Goal: Task Accomplishment & Management: Complete application form

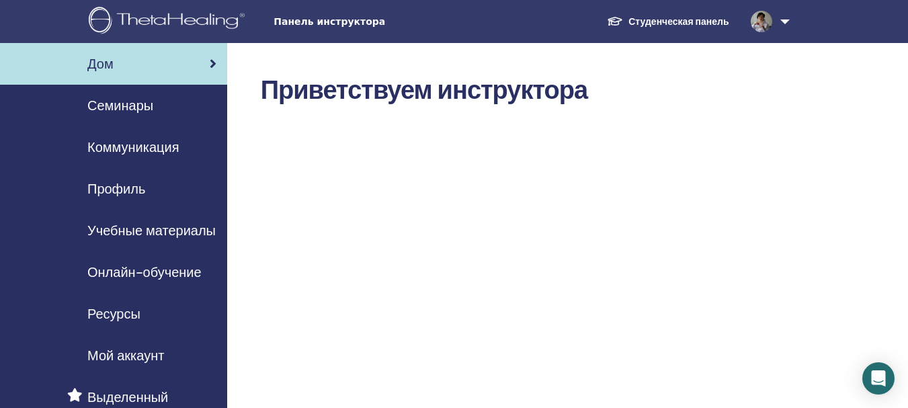
click at [784, 19] on link at bounding box center [767, 21] width 55 height 43
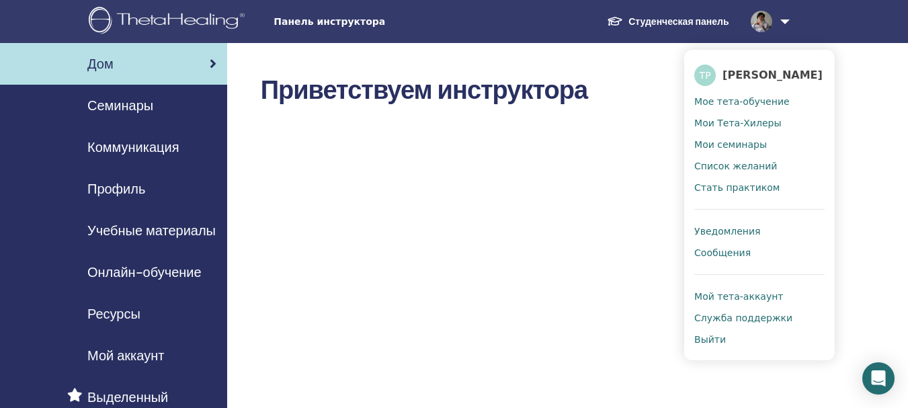
click at [316, 26] on span "Панель инструктора" at bounding box center [374, 22] width 202 height 14
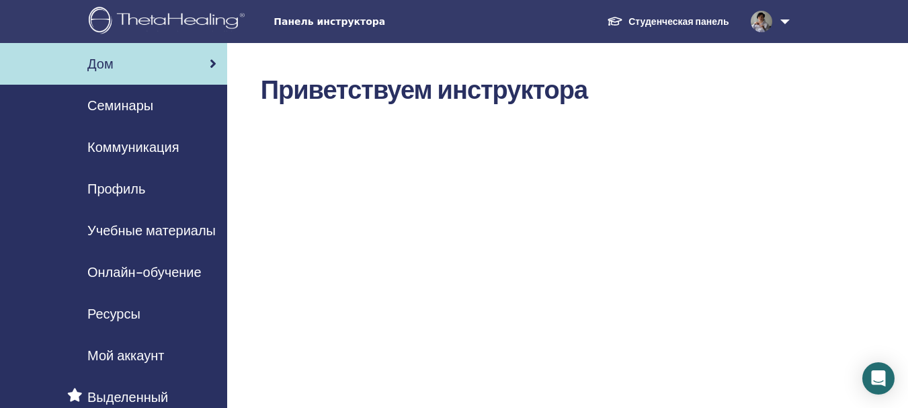
click at [124, 108] on span "Семинары" at bounding box center [120, 105] width 66 height 20
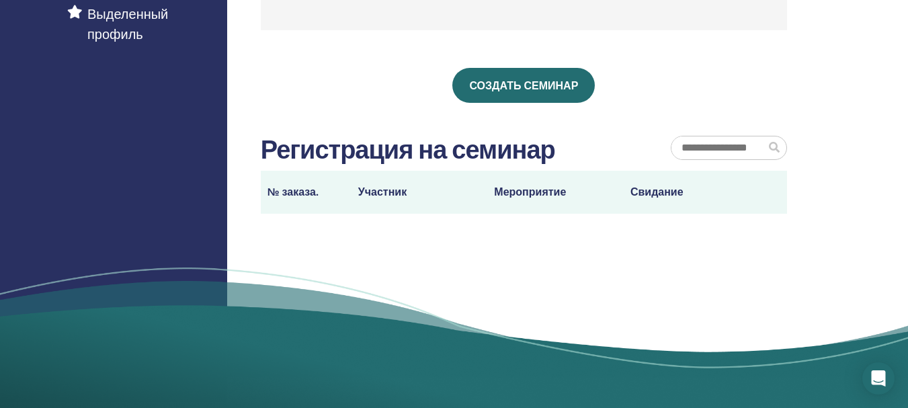
scroll to position [403, 0]
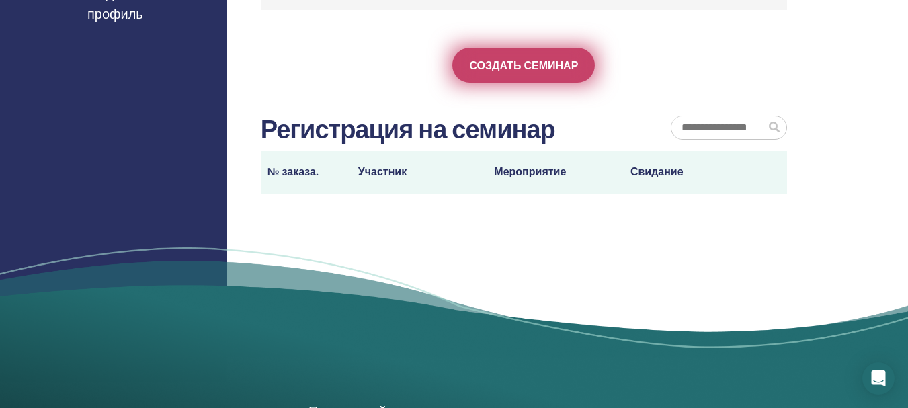
click at [521, 58] on span "Создать семинар" at bounding box center [523, 65] width 109 height 14
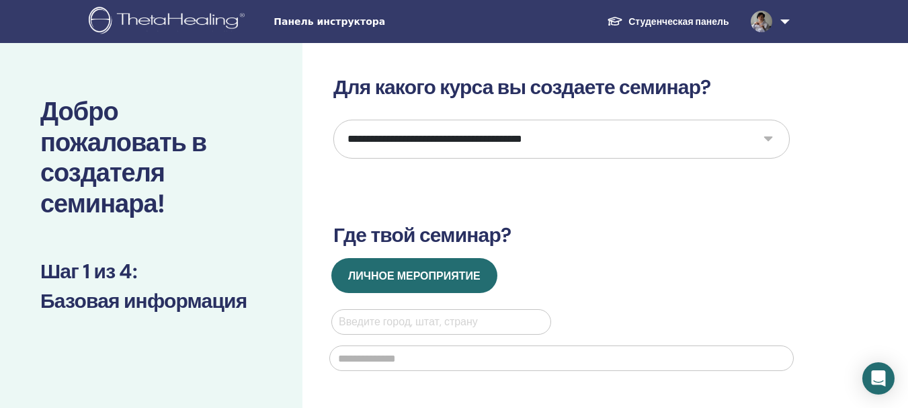
click at [767, 137] on select "**********" at bounding box center [561, 139] width 456 height 39
select select "*"
click at [333, 120] on select "**********" at bounding box center [561, 139] width 456 height 39
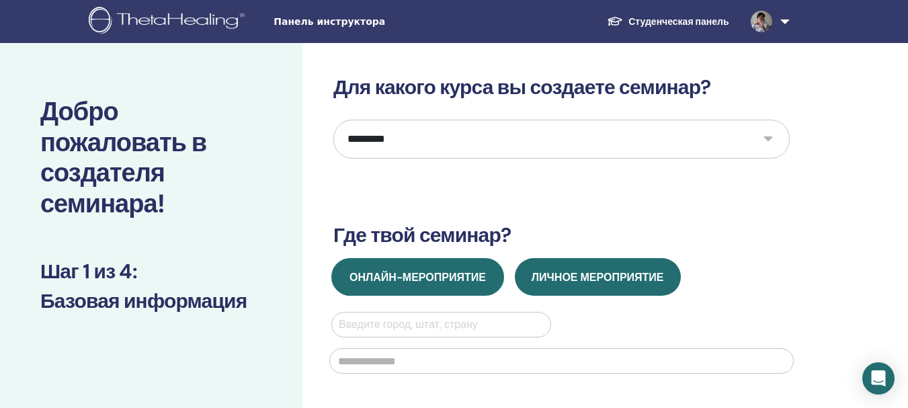
click at [406, 266] on button "Онлайн-мероприятие" at bounding box center [417, 277] width 173 height 38
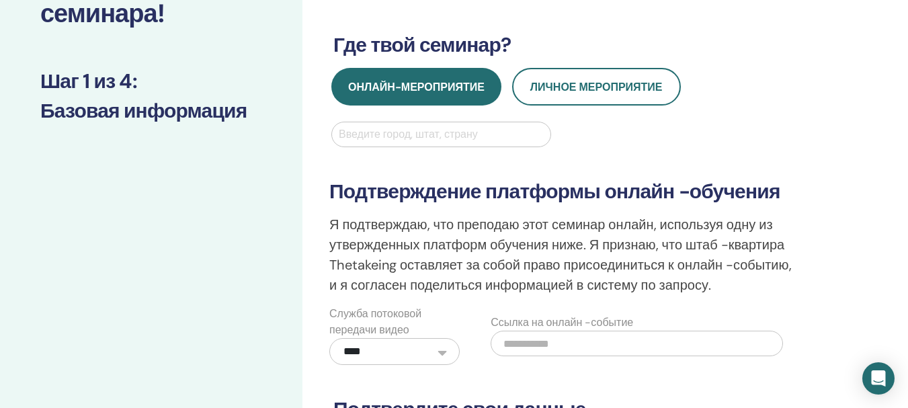
scroll to position [202, 0]
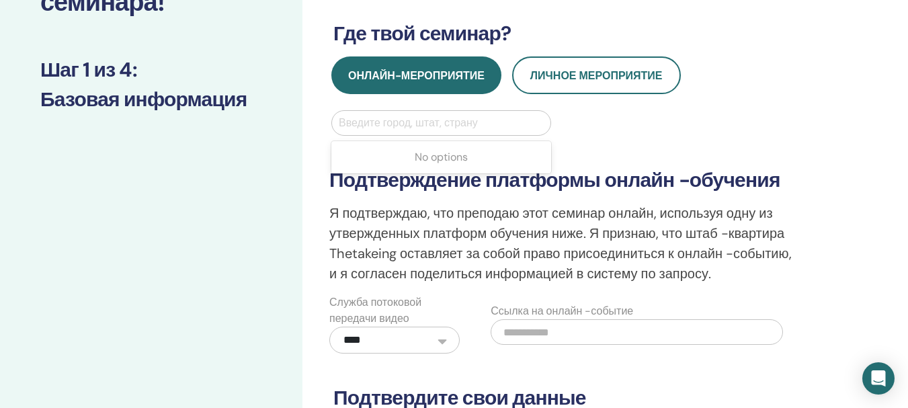
click at [359, 121] on div at bounding box center [441, 123] width 205 height 19
type input "*"
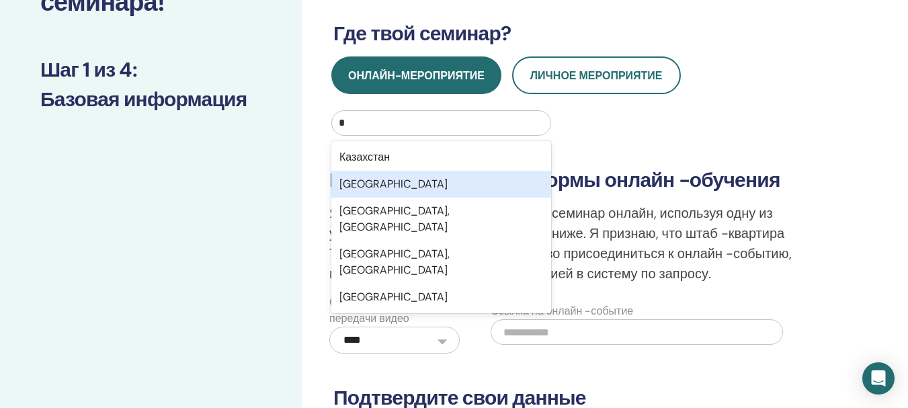
click at [361, 179] on div "Київ" at bounding box center [441, 184] width 220 height 27
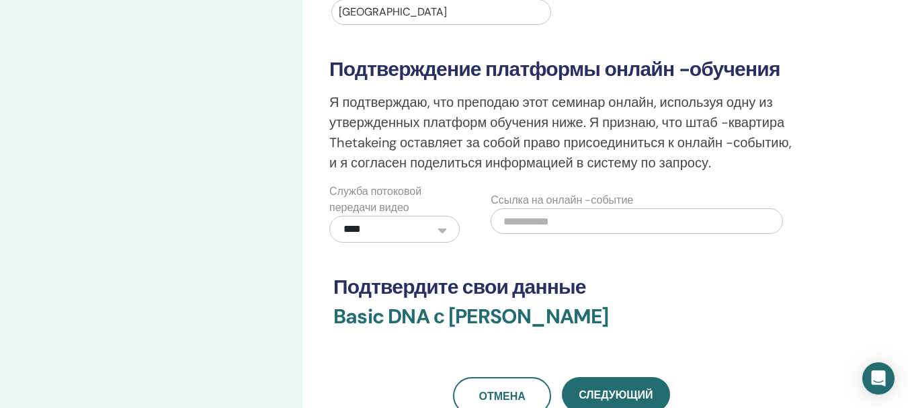
scroll to position [336, 0]
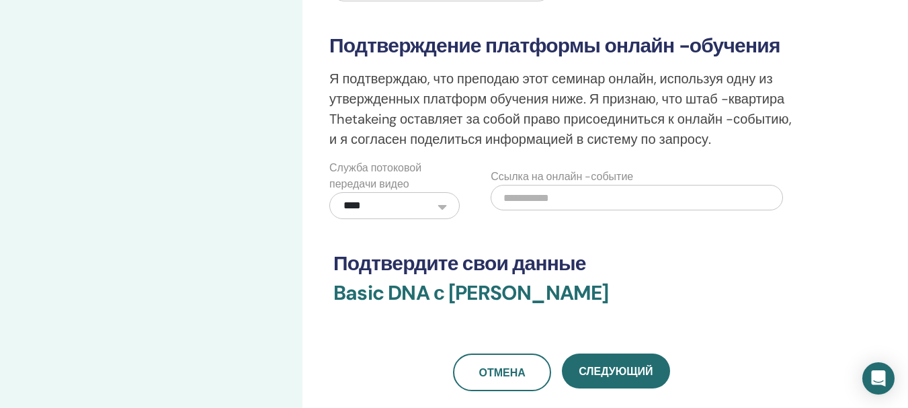
click at [585, 202] on input "text" at bounding box center [636, 198] width 292 height 26
click at [446, 206] on select "**********" at bounding box center [394, 205] width 130 height 27
click at [566, 202] on input "text" at bounding box center [636, 198] width 292 height 26
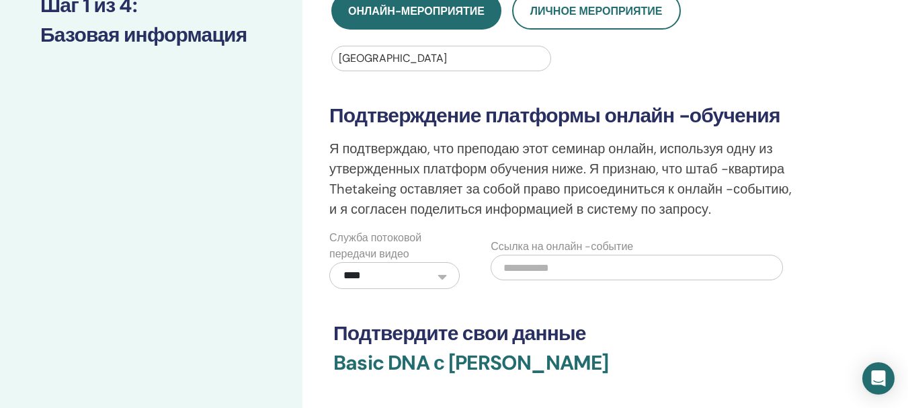
scroll to position [202, 0]
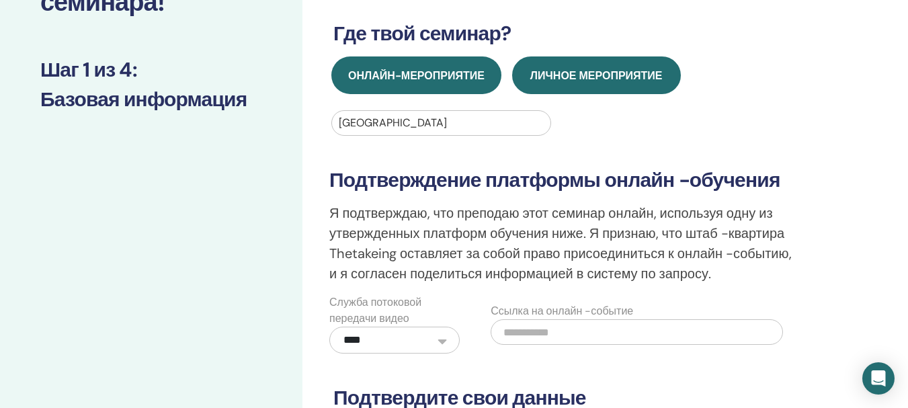
click at [592, 71] on span "Личное мероприятие" at bounding box center [596, 76] width 132 height 14
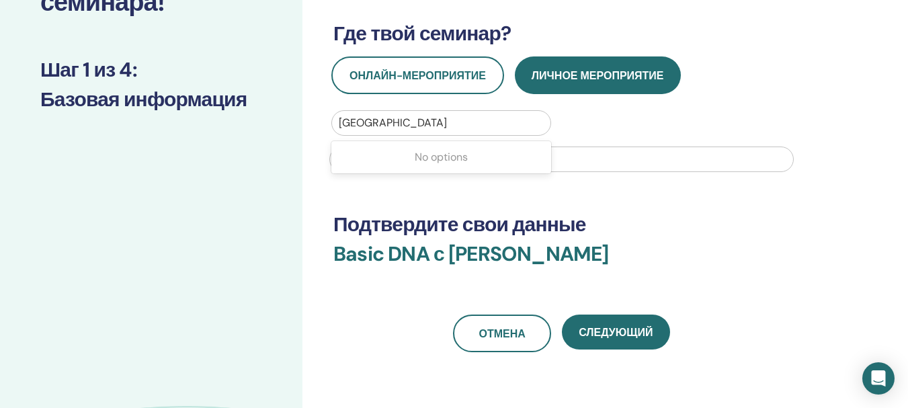
click at [384, 118] on div at bounding box center [441, 123] width 205 height 19
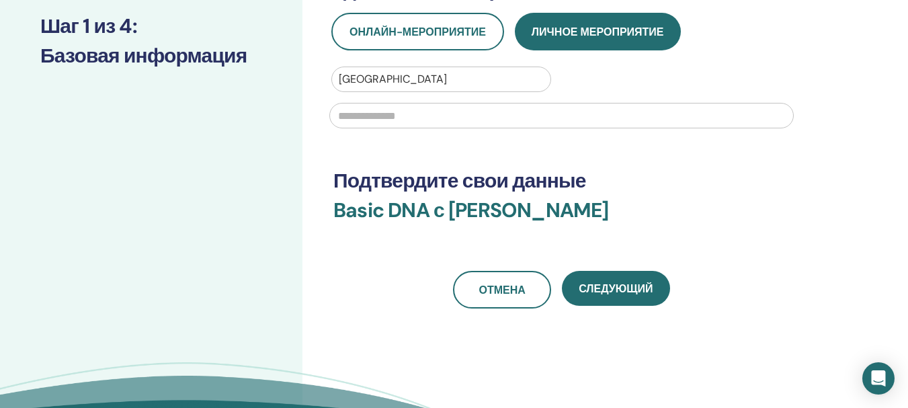
scroll to position [269, 0]
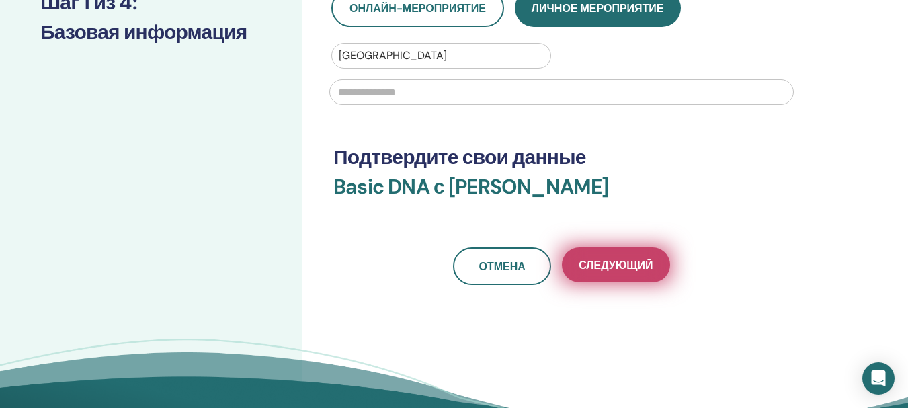
click at [607, 259] on span "Следующий" at bounding box center [616, 265] width 74 height 14
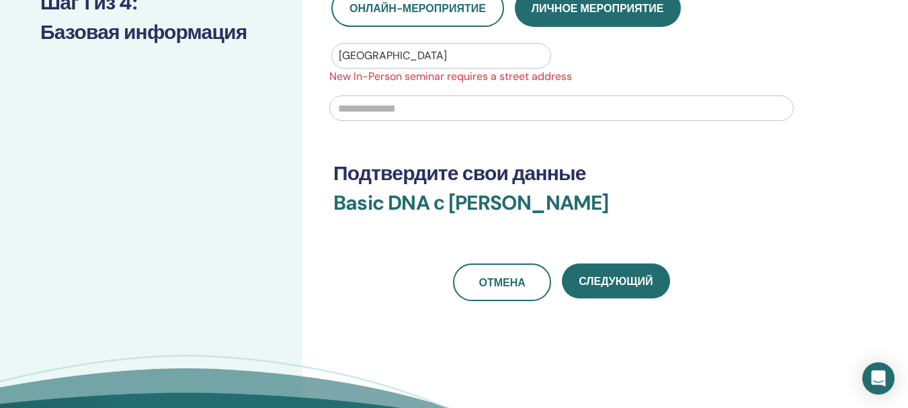
click at [396, 112] on input "text" at bounding box center [561, 108] width 464 height 26
type input "**********"
drag, startPoint x: 413, startPoint y: 103, endPoint x: 325, endPoint y: 105, distance: 87.4
click at [325, 105] on div "**********" at bounding box center [561, 107] width 480 height 44
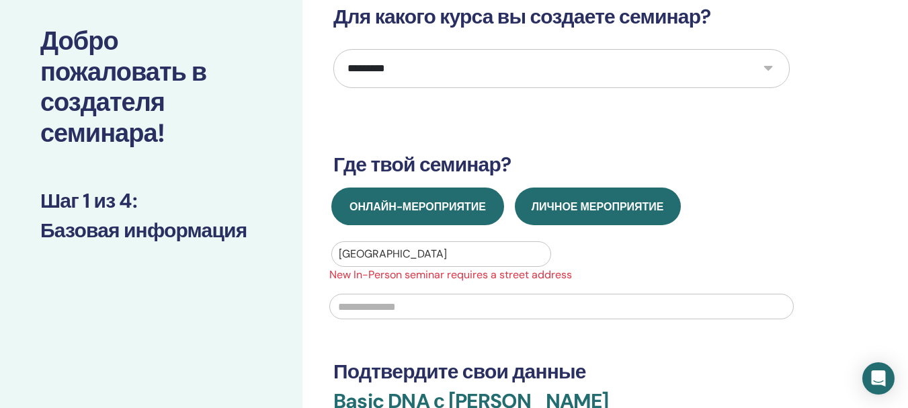
scroll to position [67, 0]
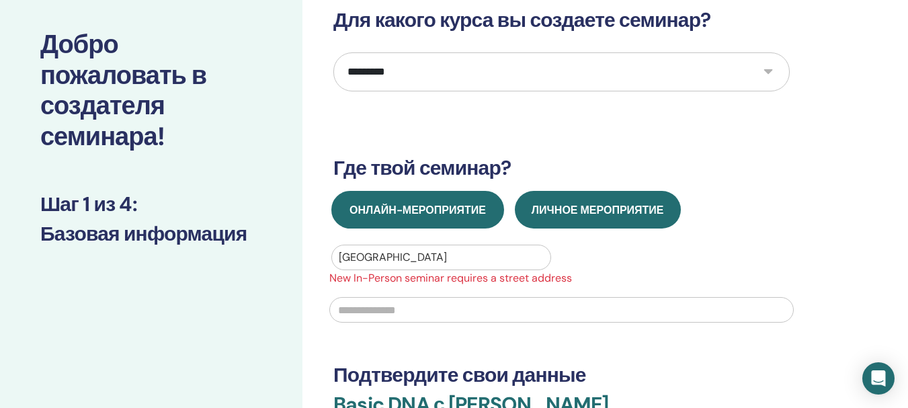
click at [407, 206] on span "Онлайн-мероприятие" at bounding box center [417, 210] width 136 height 14
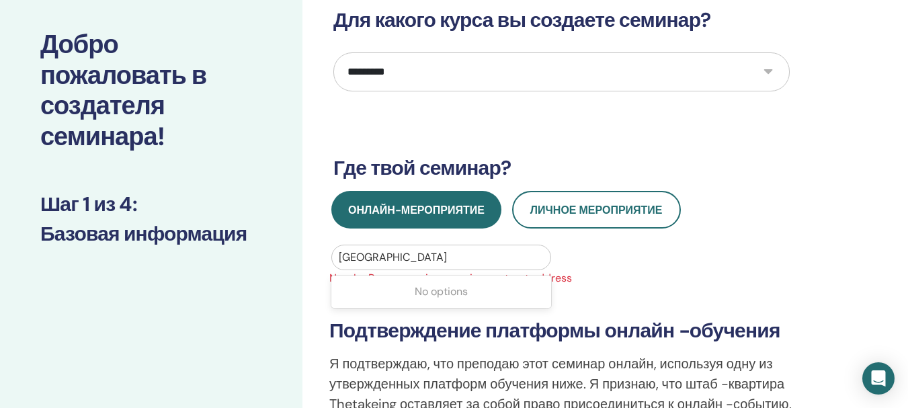
click at [454, 260] on div at bounding box center [441, 257] width 205 height 19
click at [425, 258] on div at bounding box center [441, 257] width 205 height 19
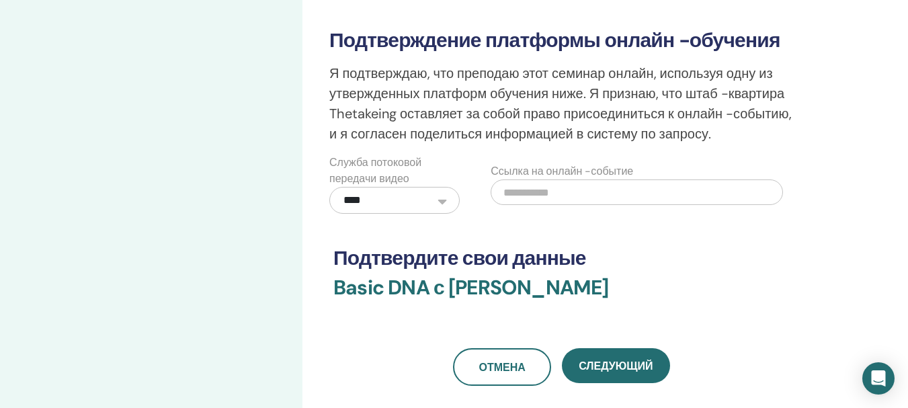
scroll to position [470, 0]
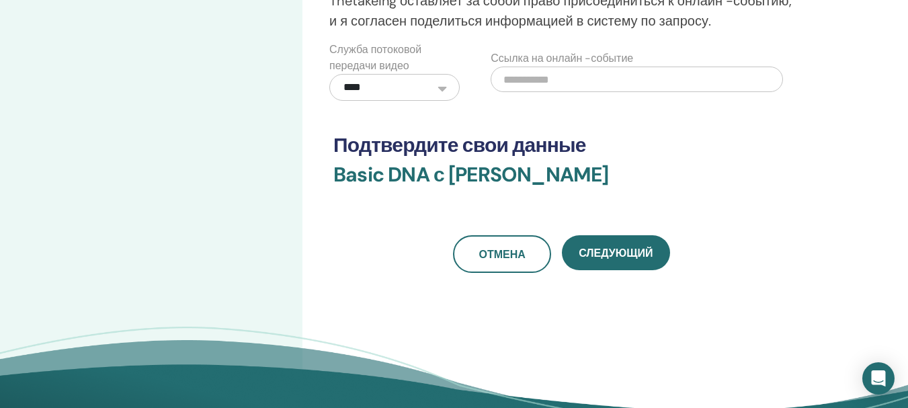
click at [566, 83] on input "text" at bounding box center [636, 80] width 292 height 26
click at [557, 63] on label "Ссылка на онлайн -событие" at bounding box center [561, 58] width 142 height 16
click at [558, 79] on input "text" at bounding box center [636, 80] width 292 height 26
paste input "**********"
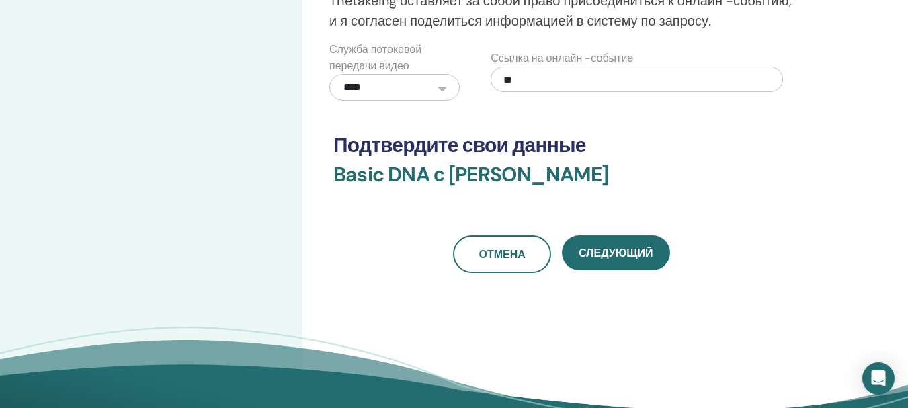
type input "*"
paste input "**********"
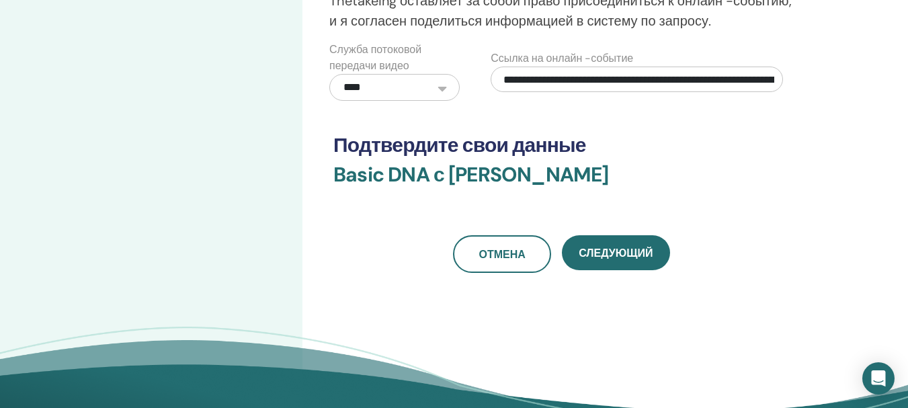
scroll to position [0, 163]
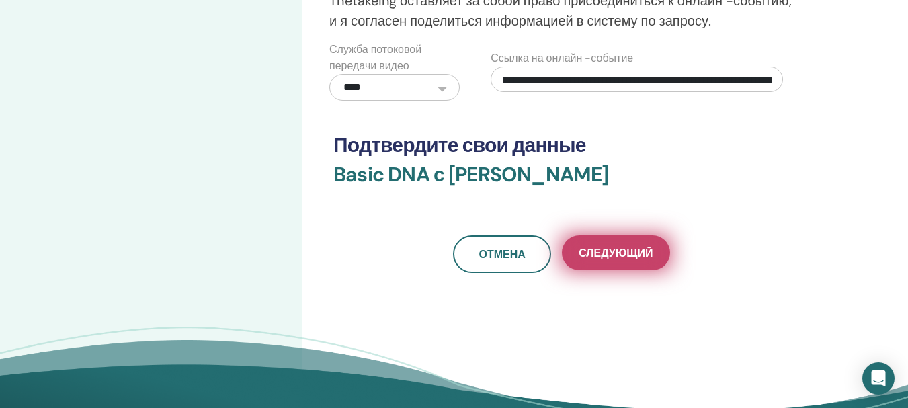
type input "**********"
click at [616, 249] on span "Следующий" at bounding box center [616, 253] width 74 height 14
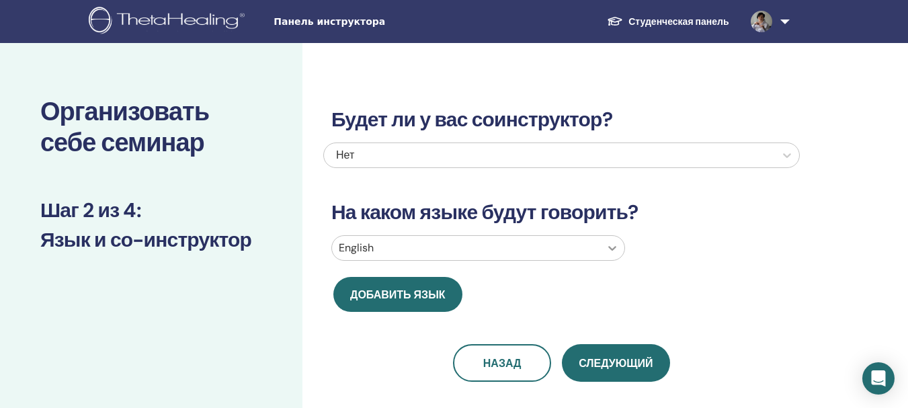
click at [611, 248] on icon at bounding box center [613, 248] width 8 height 5
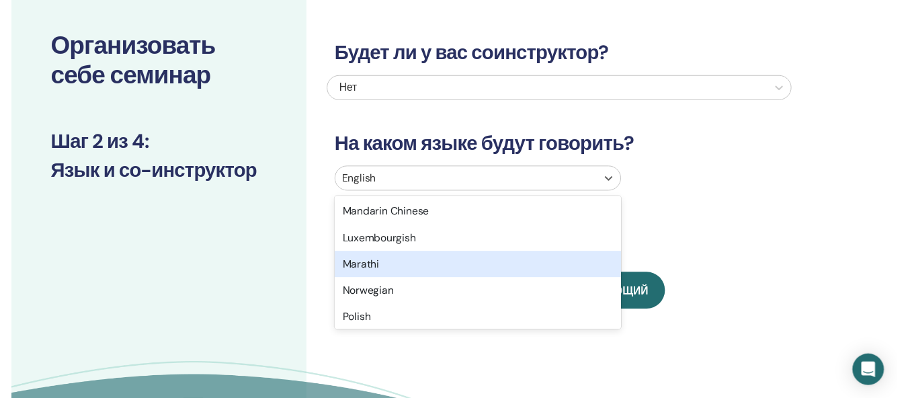
scroll to position [1008, 0]
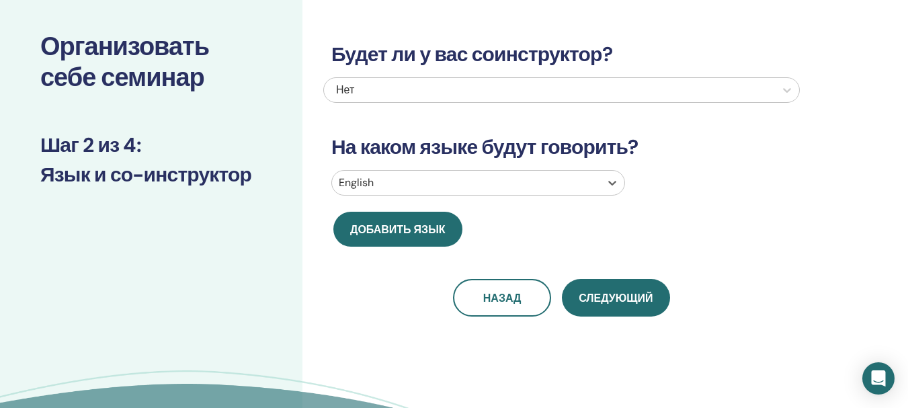
click at [361, 172] on div "English" at bounding box center [466, 183] width 268 height 24
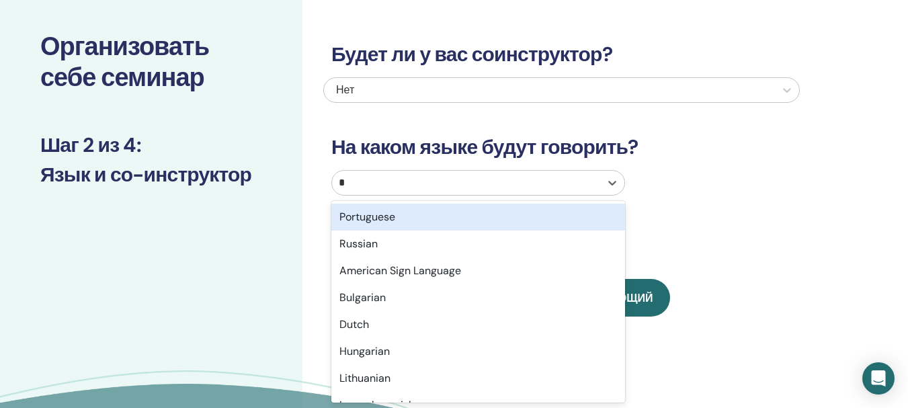
type input "**"
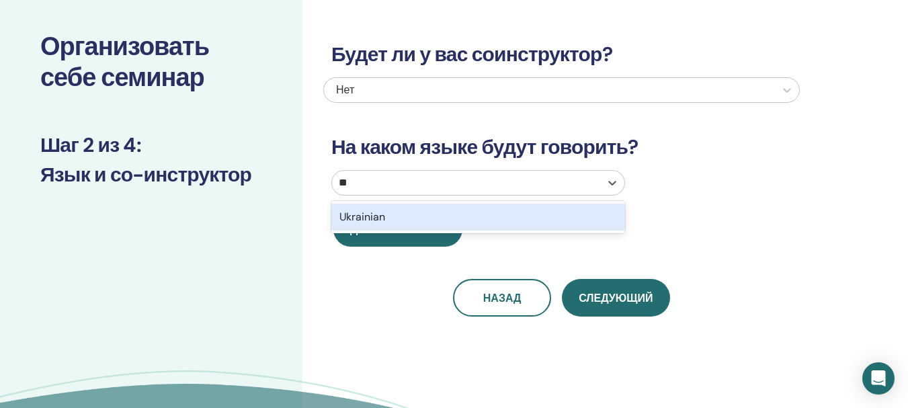
click at [356, 217] on div "Ukrainian" at bounding box center [478, 217] width 294 height 27
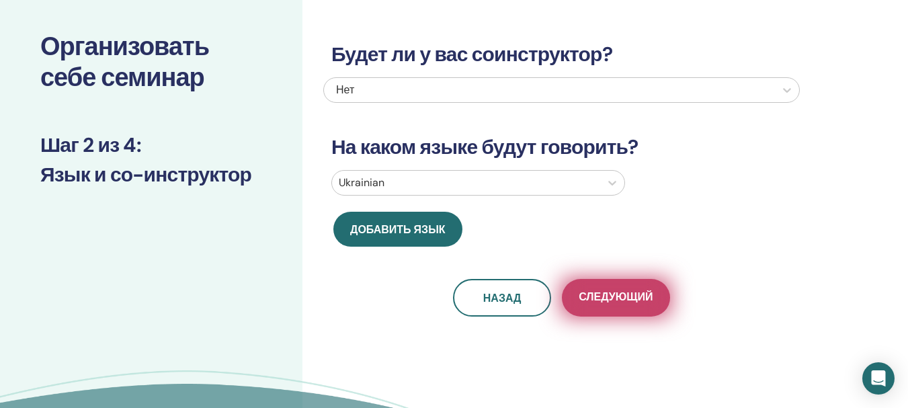
click at [627, 295] on span "Следующий" at bounding box center [616, 298] width 74 height 17
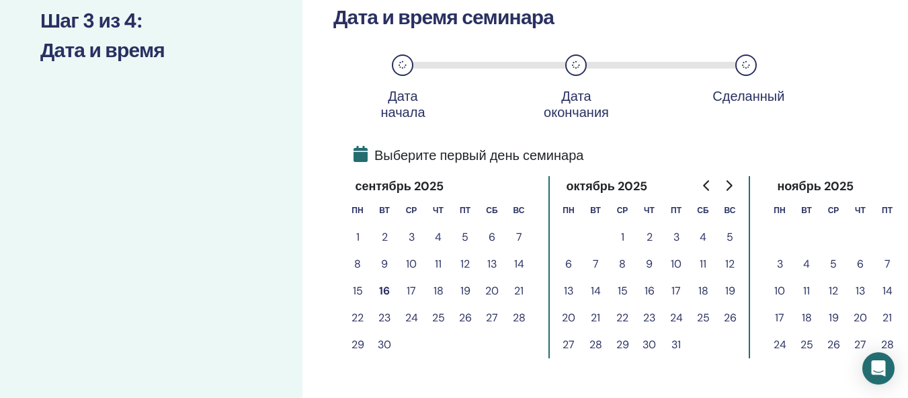
scroll to position [200, 0]
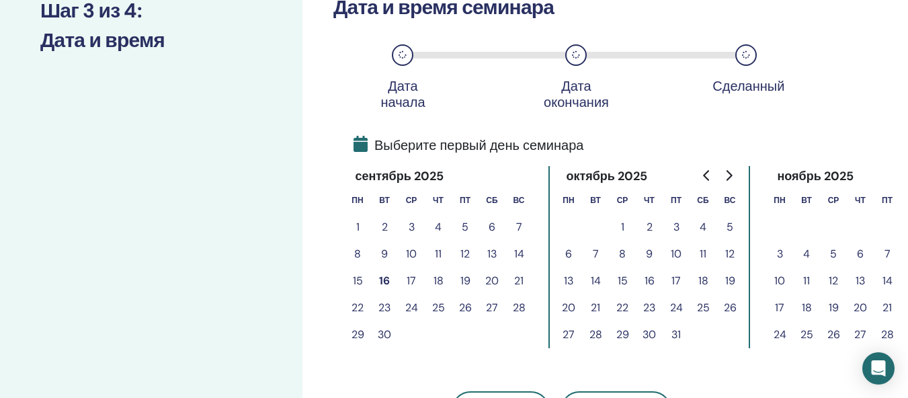
click at [460, 276] on button "19" at bounding box center [465, 280] width 27 height 27
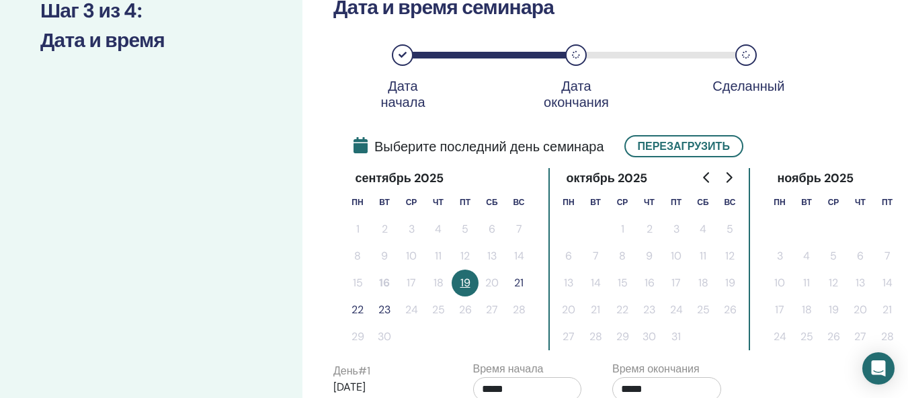
click at [519, 278] on button "21" at bounding box center [518, 282] width 27 height 27
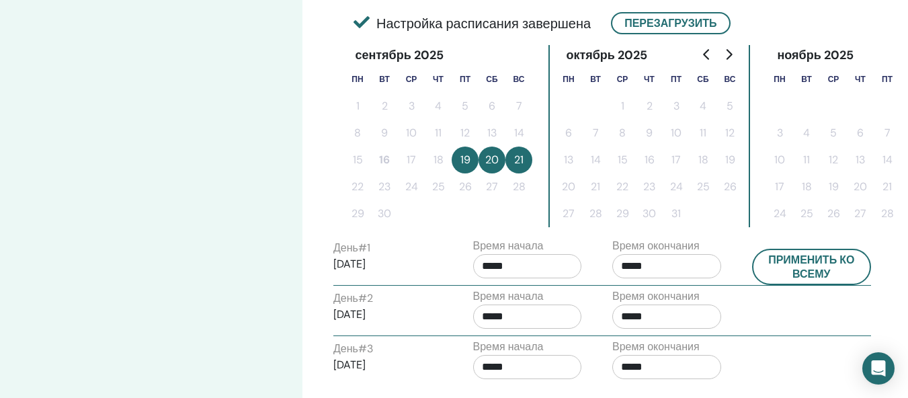
scroll to position [334, 0]
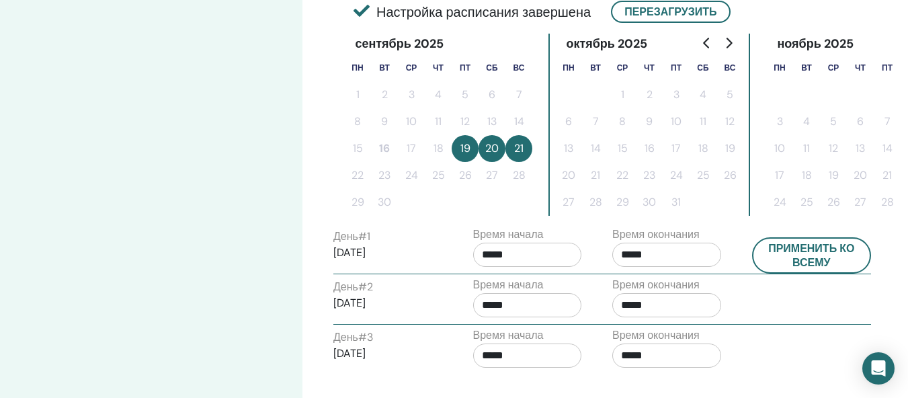
click at [527, 249] on input "*****" at bounding box center [527, 255] width 109 height 24
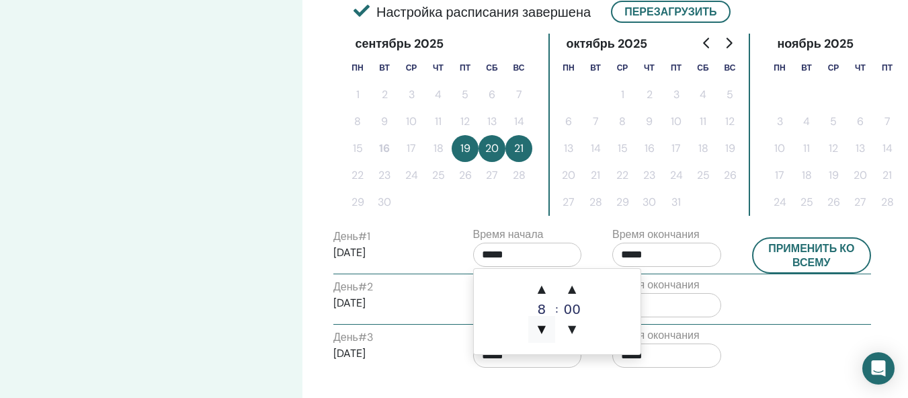
click at [540, 323] on span "▼" at bounding box center [541, 329] width 27 height 27
click at [538, 287] on span "▲" at bounding box center [541, 288] width 27 height 27
click at [541, 288] on span "▲" at bounding box center [541, 288] width 27 height 27
type input "*****"
click at [668, 253] on input "*****" at bounding box center [666, 255] width 109 height 24
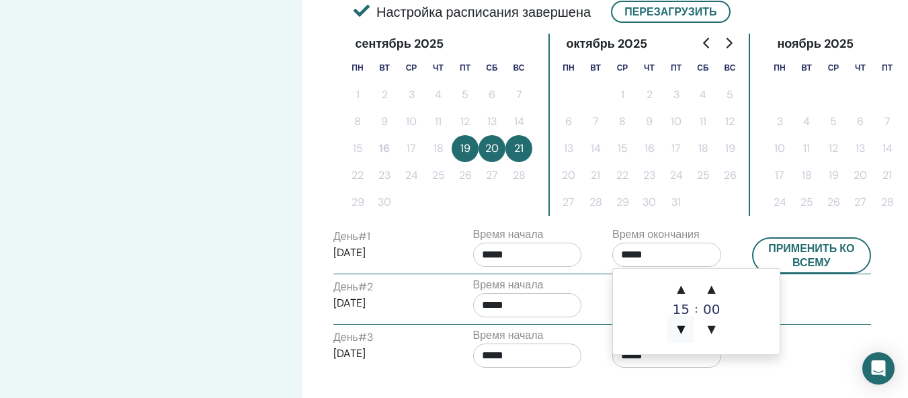
click at [679, 327] on span "▼" at bounding box center [680, 329] width 27 height 27
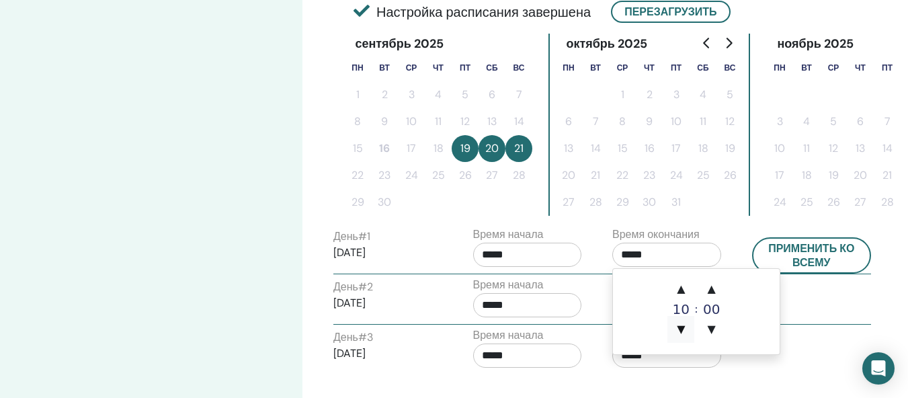
click at [679, 327] on span "▼" at bounding box center [680, 329] width 27 height 27
click at [681, 287] on span "▲" at bounding box center [680, 288] width 27 height 27
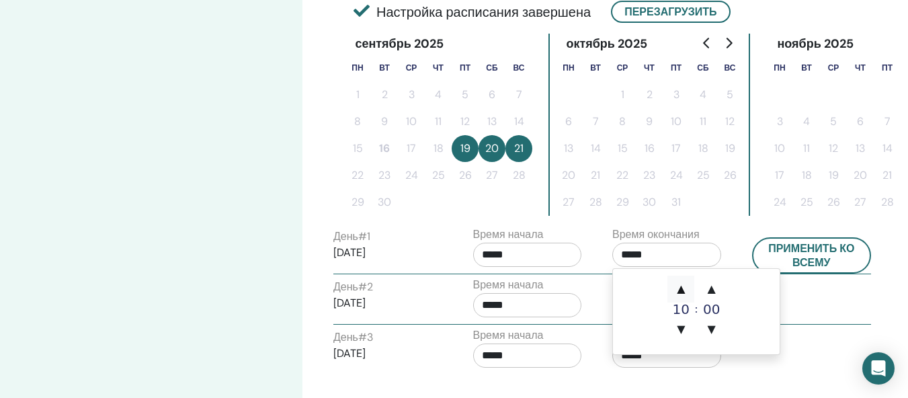
click at [681, 287] on span "▲" at bounding box center [680, 288] width 27 height 27
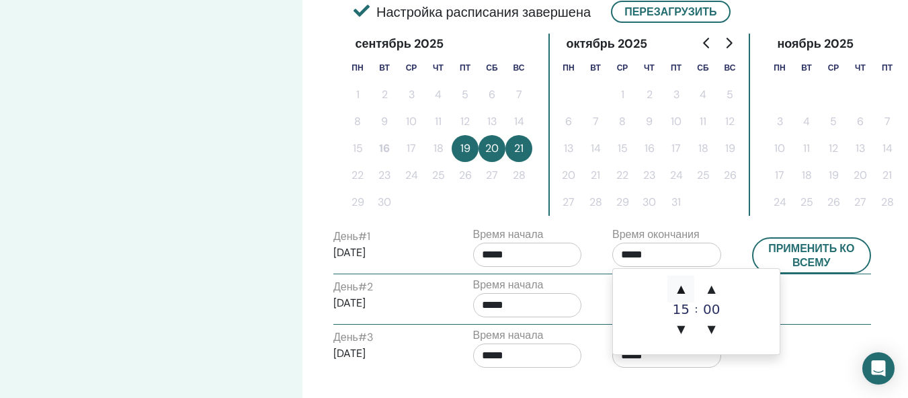
click at [681, 287] on span "▲" at bounding box center [680, 288] width 27 height 27
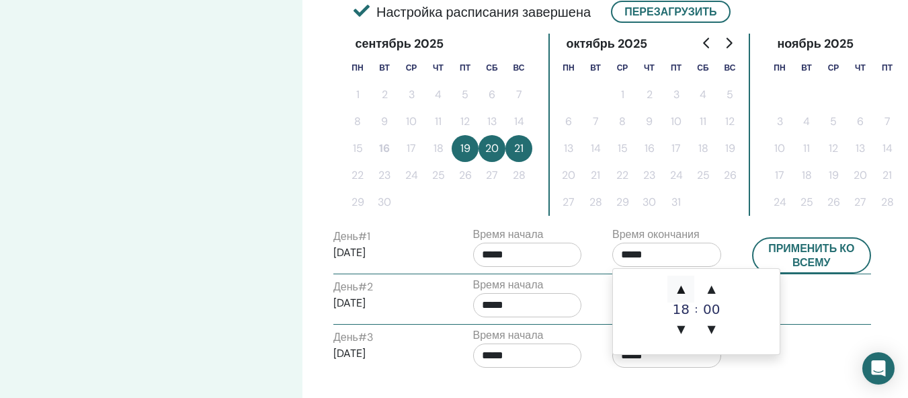
type input "*****"
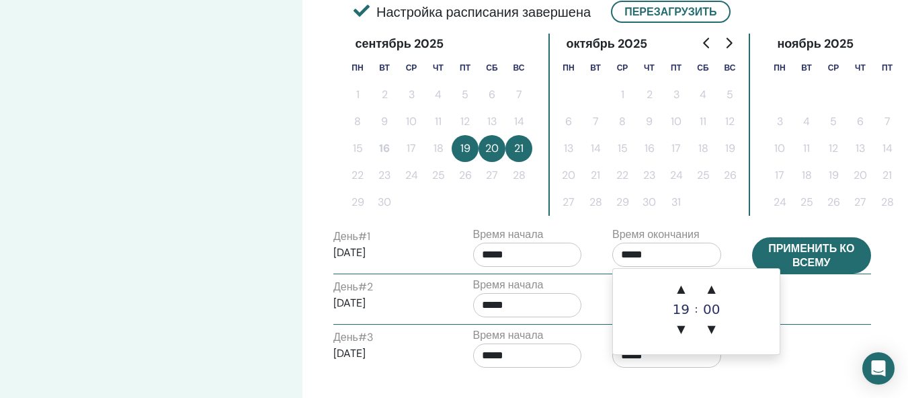
click at [816, 259] on button "Применить ко всему" at bounding box center [812, 255] width 120 height 36
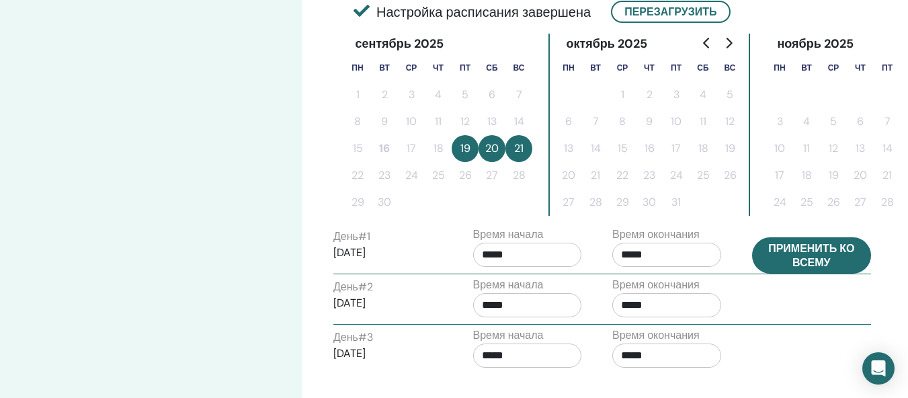
type input "*****"
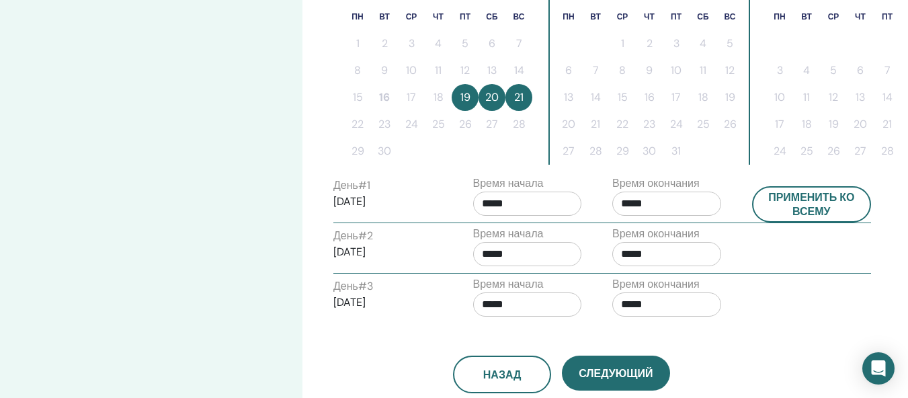
scroll to position [603, 0]
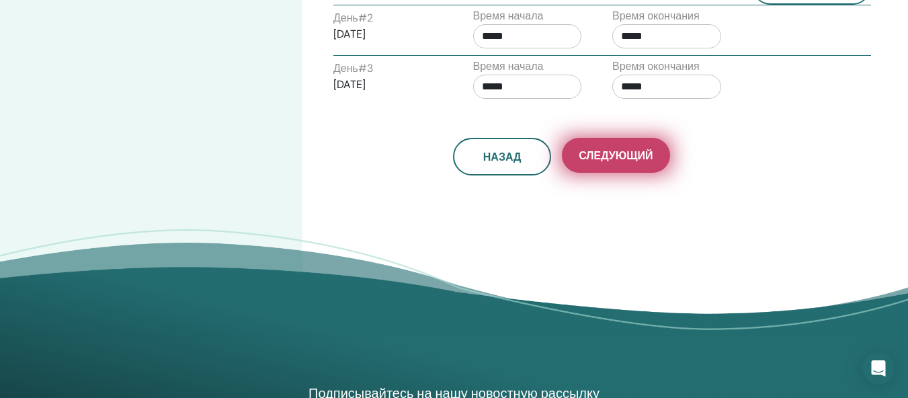
click at [613, 157] on span "Следующий" at bounding box center [616, 155] width 74 height 14
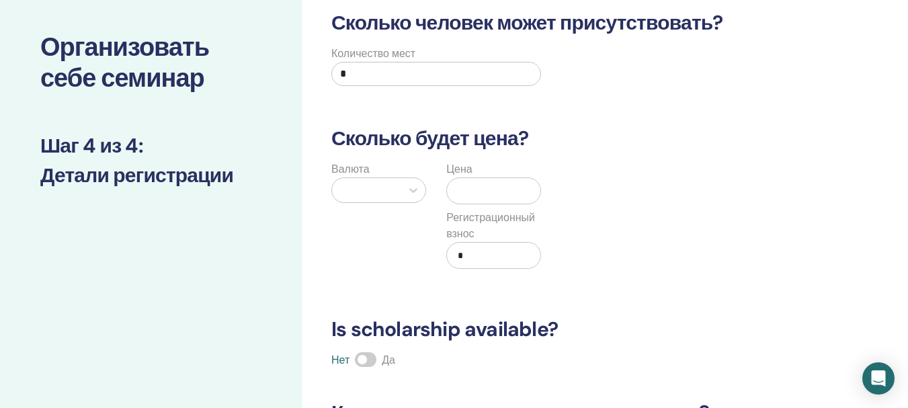
scroll to position [0, 0]
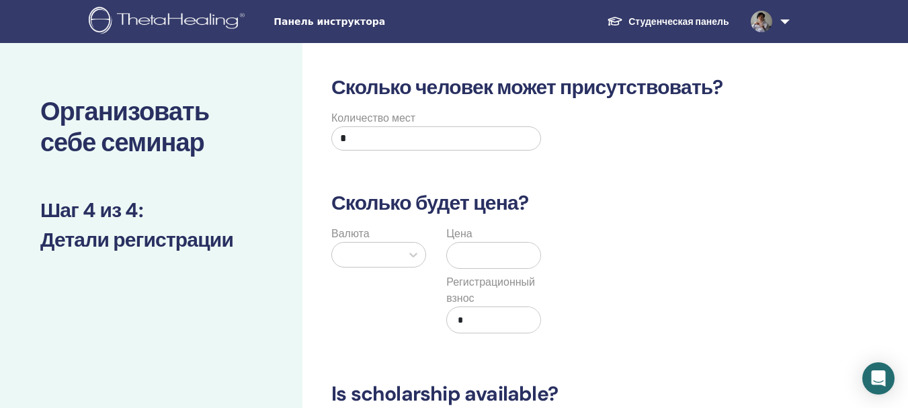
click at [373, 148] on input "*" at bounding box center [436, 138] width 210 height 24
type input "**"
click at [417, 253] on icon at bounding box center [413, 254] width 13 height 13
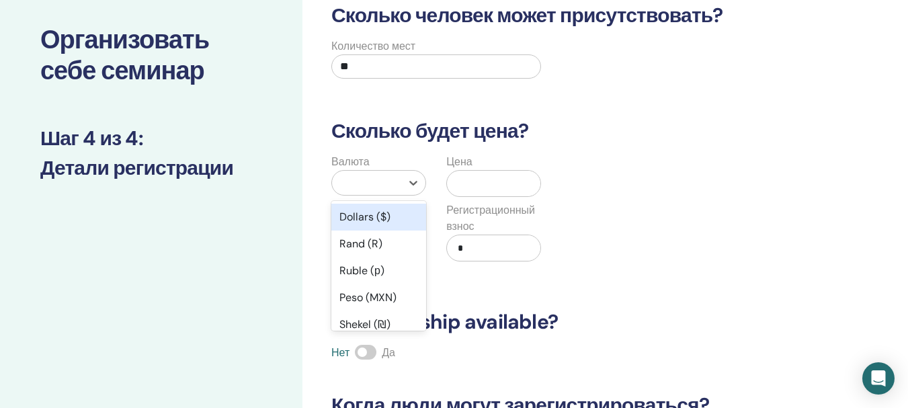
click at [380, 214] on div "Dollars ($)" at bounding box center [378, 217] width 95 height 27
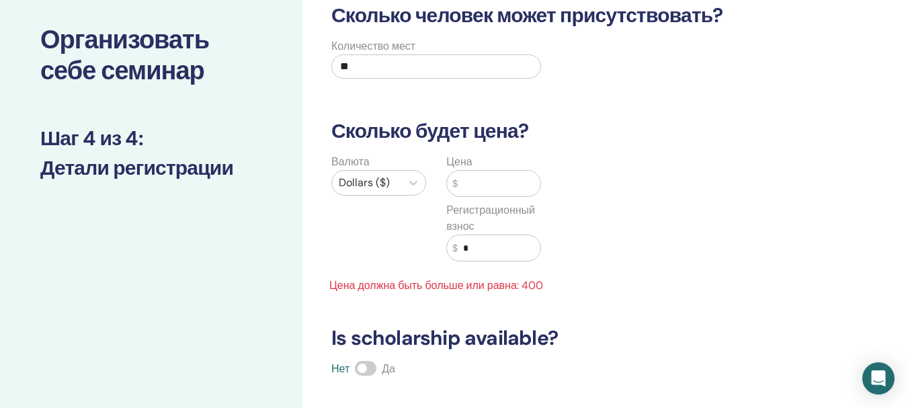
click at [501, 173] on input "text" at bounding box center [499, 184] width 83 height 26
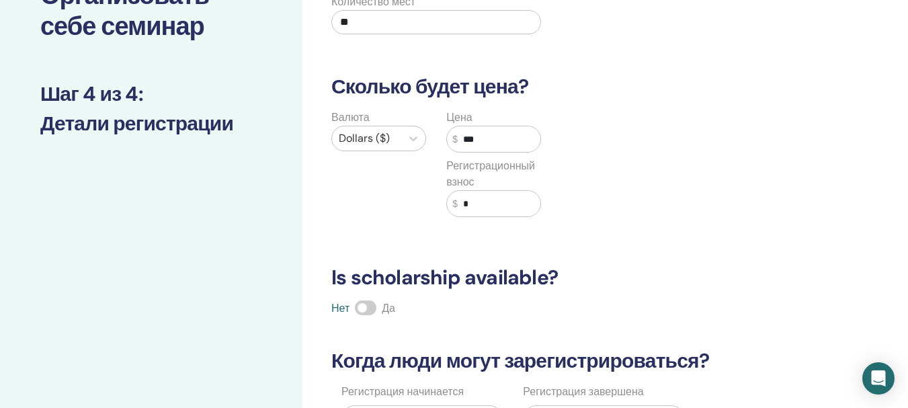
scroll to position [139, 0]
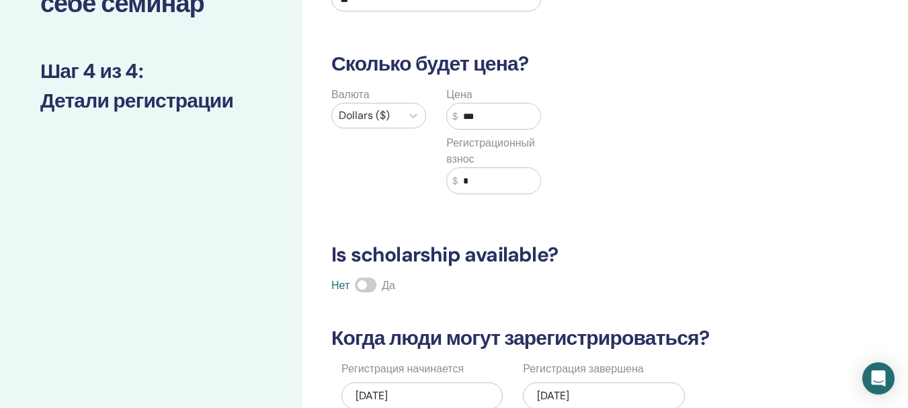
type input "***"
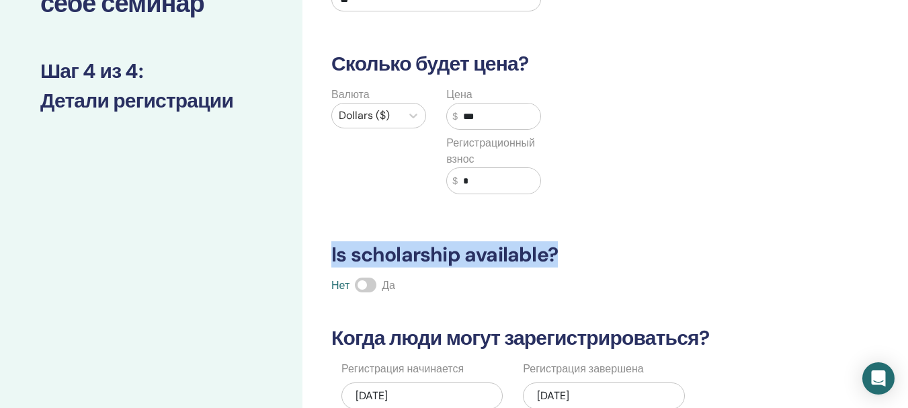
drag, startPoint x: 325, startPoint y: 260, endPoint x: 707, endPoint y: 251, distance: 382.4
click at [707, 251] on h3 "Is scholarship available?" at bounding box center [561, 255] width 476 height 24
copy h3 "Is scholarship available?"
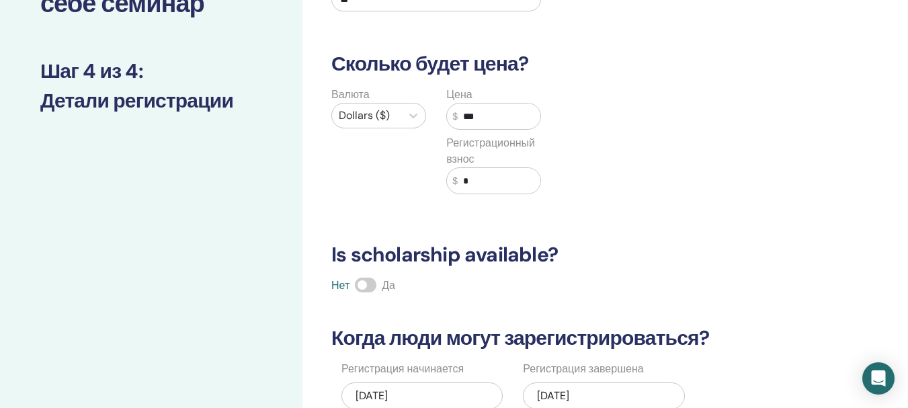
click at [361, 289] on span at bounding box center [366, 285] width 22 height 15
click at [361, 288] on span at bounding box center [366, 285] width 22 height 15
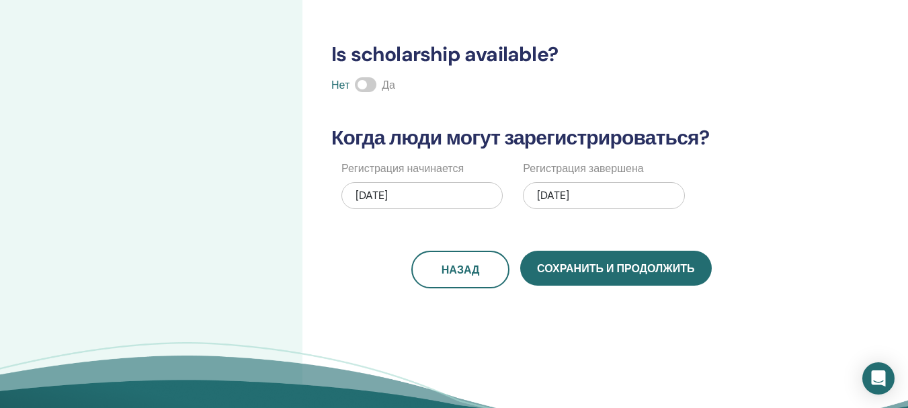
scroll to position [341, 0]
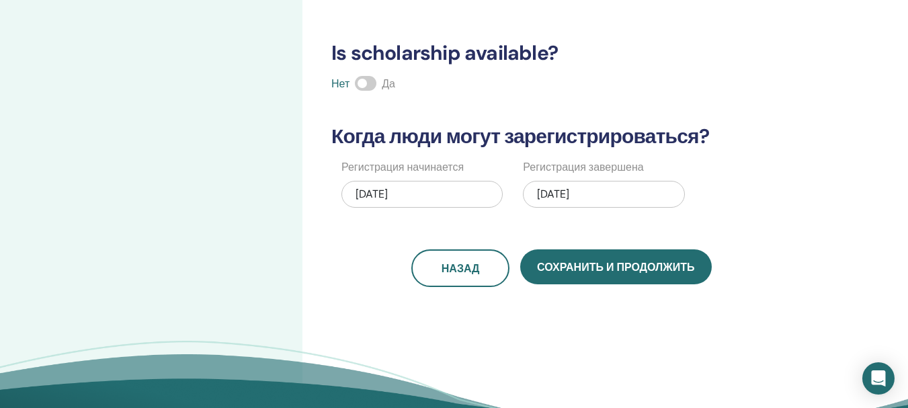
click at [511, 219] on div "Сколько человек может присутствовать? Количество мест ** Сколько будет цена? Ва…" at bounding box center [561, 11] width 476 height 552
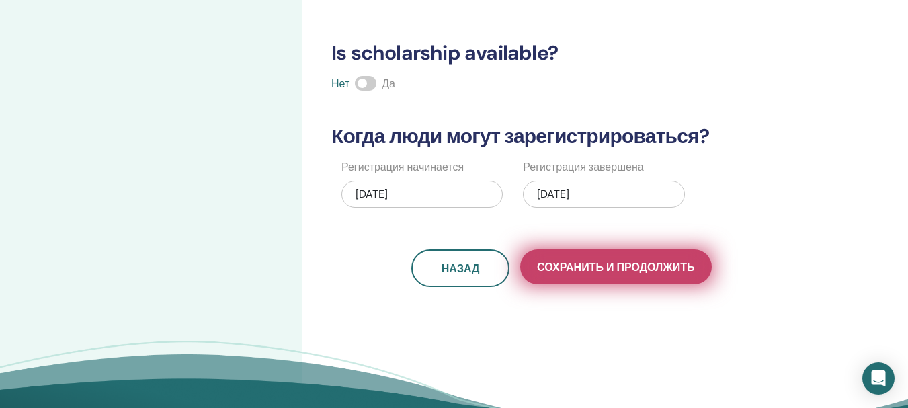
click at [601, 263] on span "Сохранить и продолжить" at bounding box center [615, 267] width 157 height 14
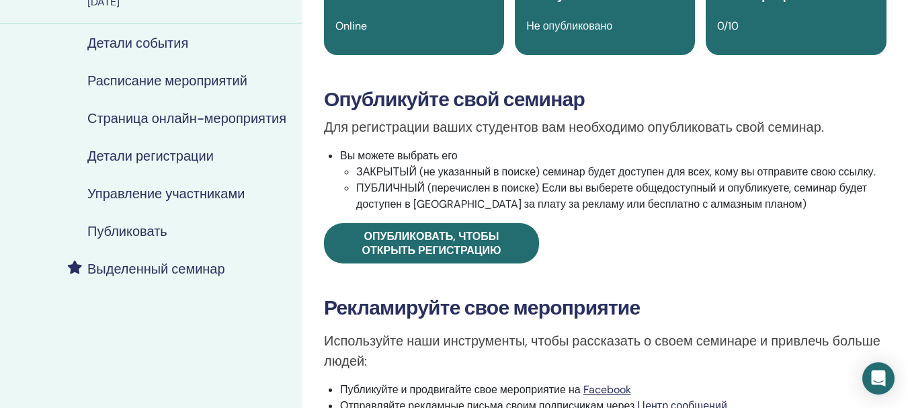
scroll to position [134, 0]
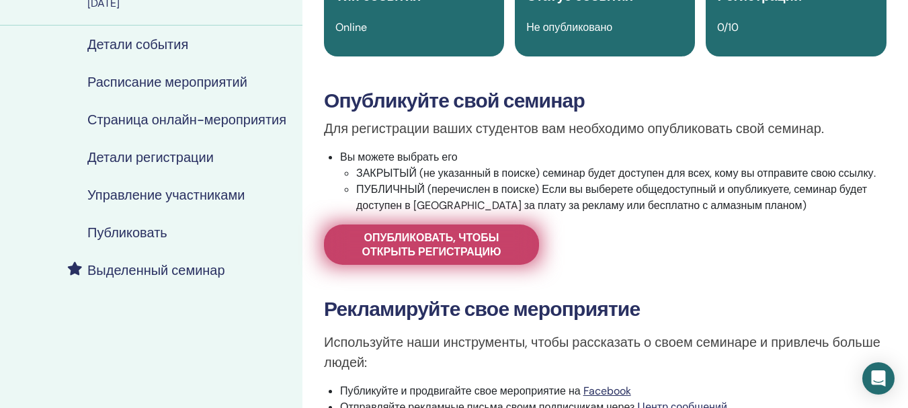
click at [439, 249] on span "Опубликовать, чтобы открыть регистрацию" at bounding box center [431, 244] width 181 height 28
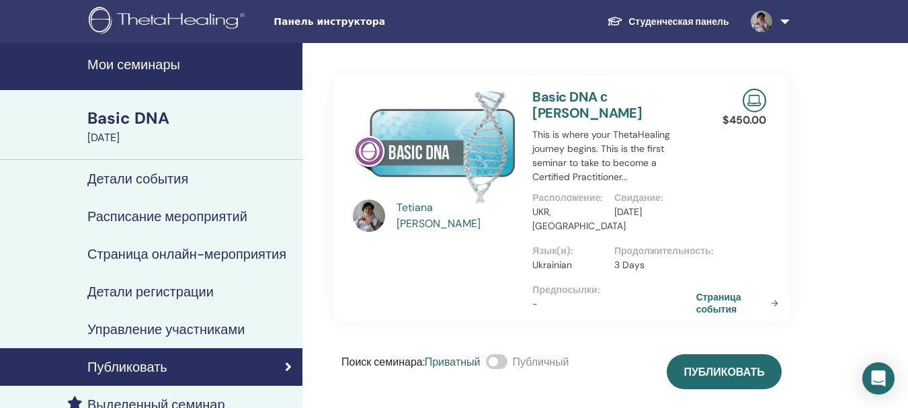
click at [507, 358] on span at bounding box center [497, 361] width 22 height 15
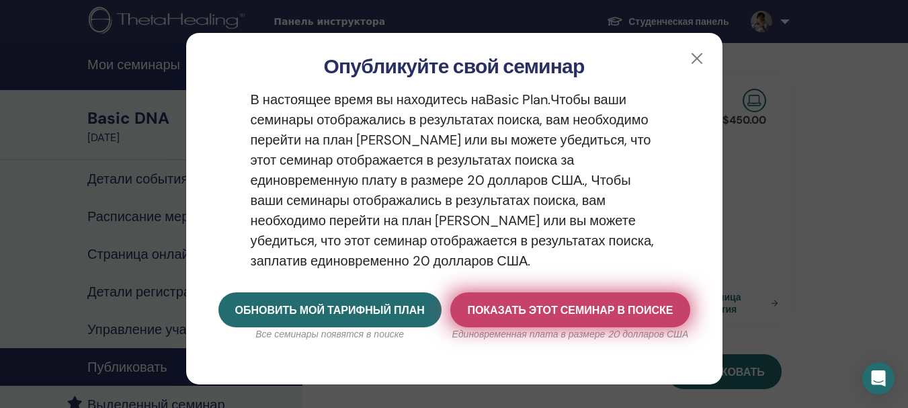
click at [570, 292] on button "Показать этот семинар в поиске" at bounding box center [569, 309] width 239 height 35
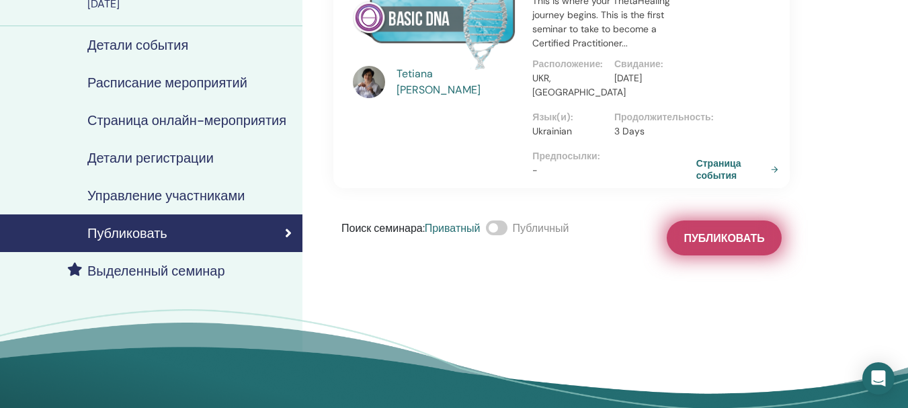
scroll to position [134, 0]
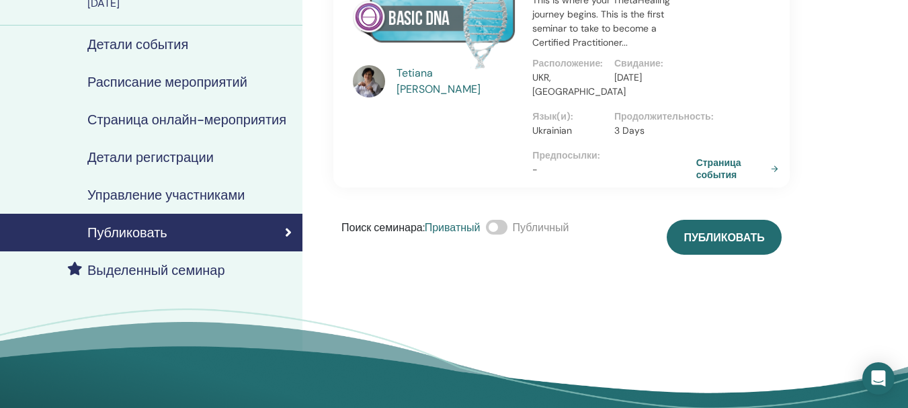
click at [490, 225] on span at bounding box center [497, 227] width 22 height 15
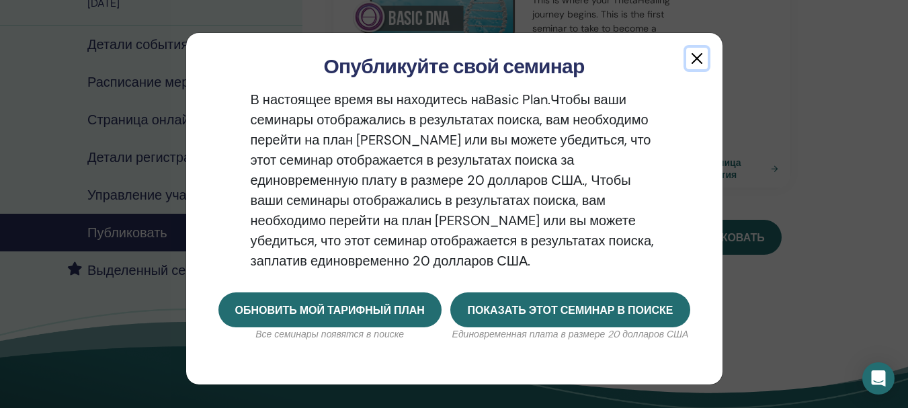
click at [692, 55] on button "button" at bounding box center [697, 59] width 22 height 22
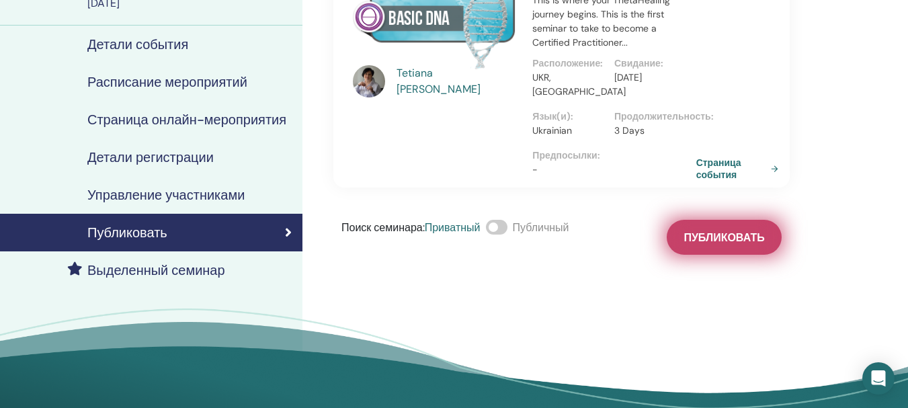
click at [719, 232] on span "Публиковать" at bounding box center [723, 237] width 81 height 14
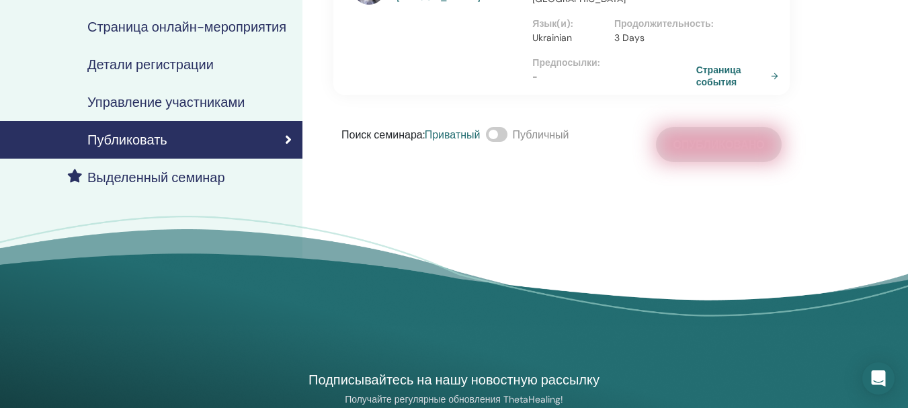
scroll to position [0, 0]
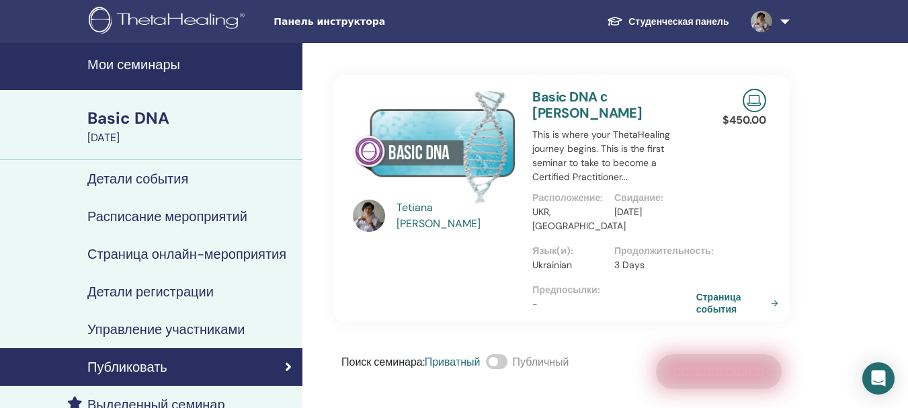
click at [147, 173] on h4 "Детали события" at bounding box center [137, 179] width 101 height 16
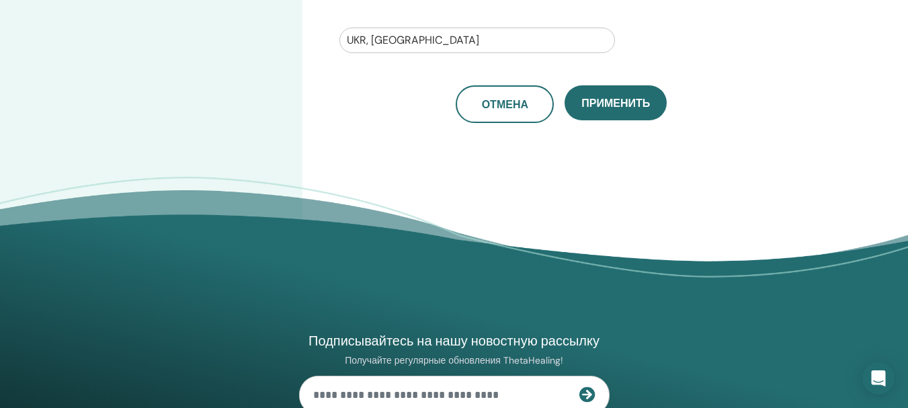
scroll to position [269, 0]
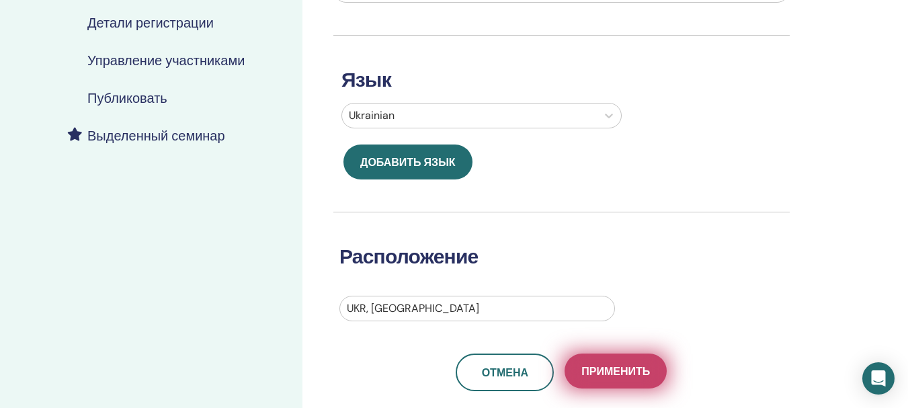
click at [611, 353] on button "Применить" at bounding box center [615, 370] width 102 height 35
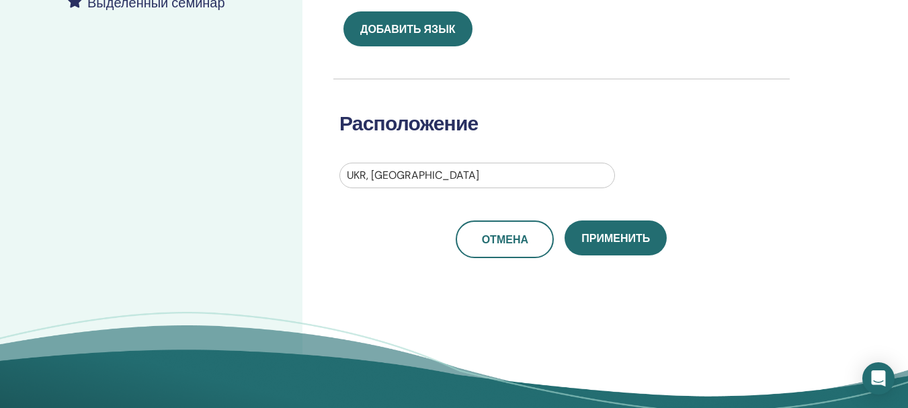
scroll to position [403, 0]
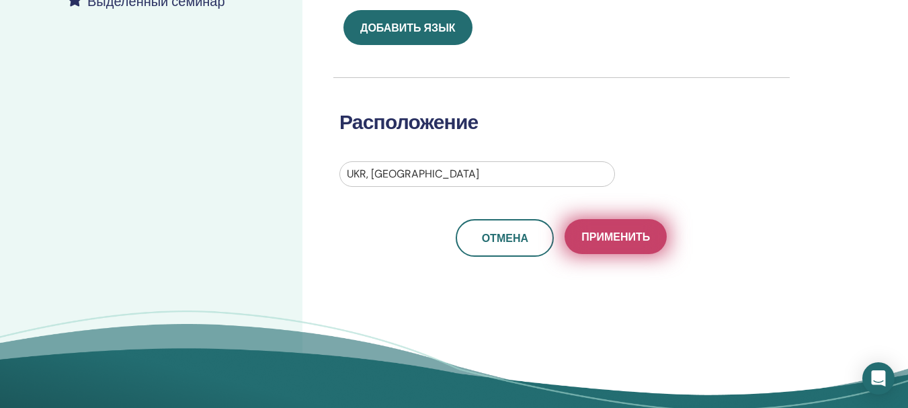
click at [611, 236] on span "Применить" at bounding box center [615, 237] width 69 height 14
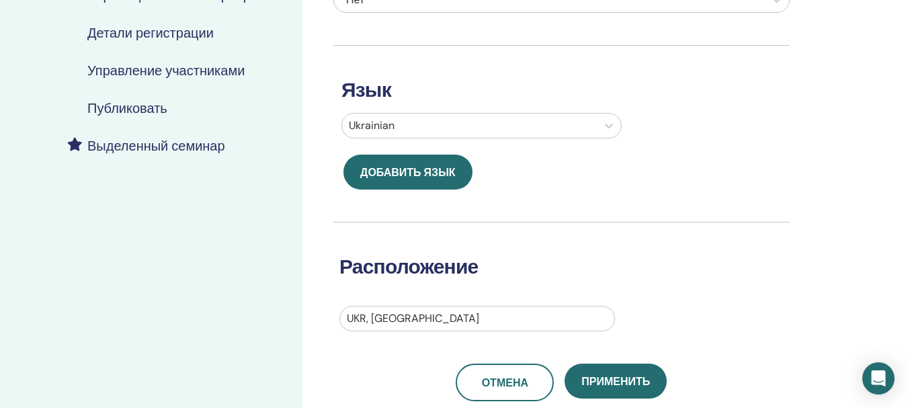
scroll to position [269, 0]
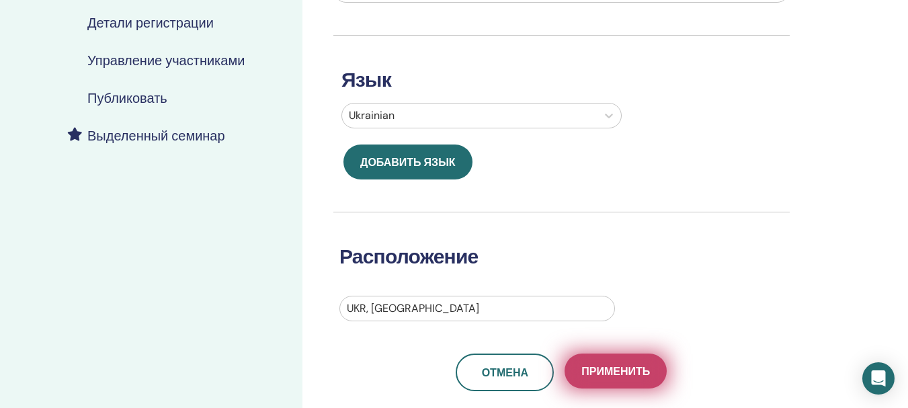
click at [630, 361] on button "Применить" at bounding box center [615, 370] width 102 height 35
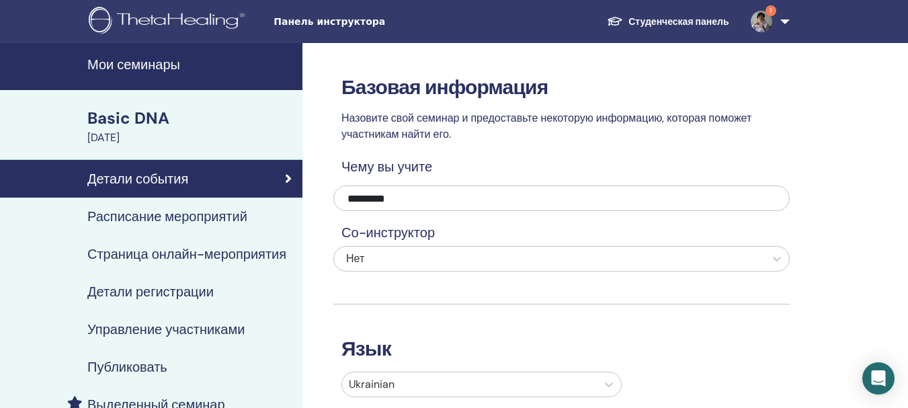
click at [147, 214] on h4 "Расписание мероприятий" at bounding box center [167, 216] width 160 height 16
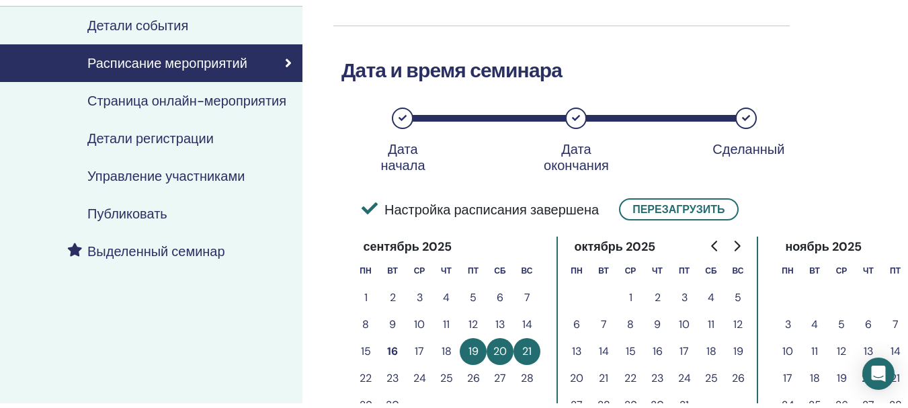
scroll to position [67, 0]
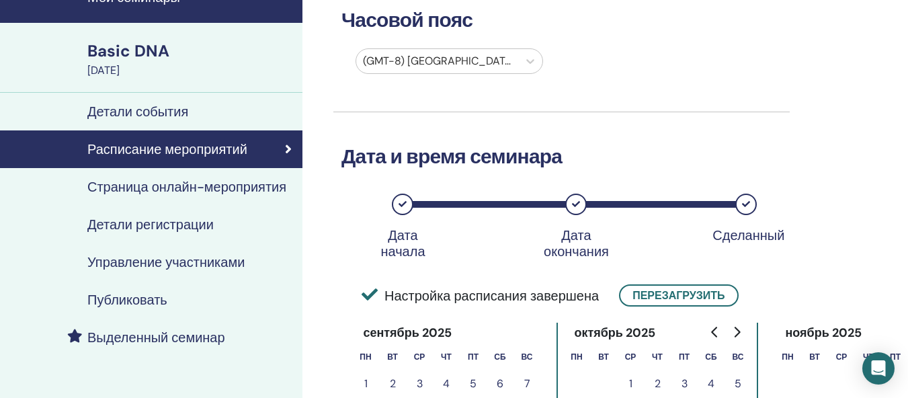
click at [125, 299] on h4 "Публиковать" at bounding box center [127, 300] width 80 height 16
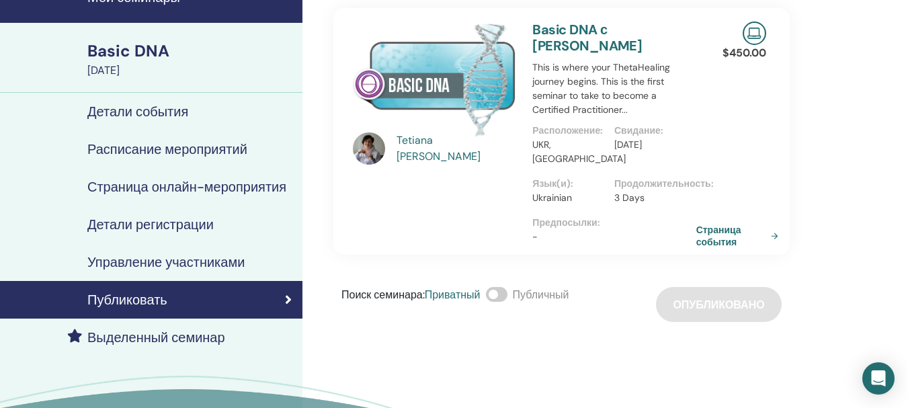
click at [607, 304] on div "Поиск семинара : Приватный Публичный Опубликовано" at bounding box center [561, 304] width 456 height 35
click at [152, 257] on h4 "Управление участниками" at bounding box center [165, 262] width 157 height 16
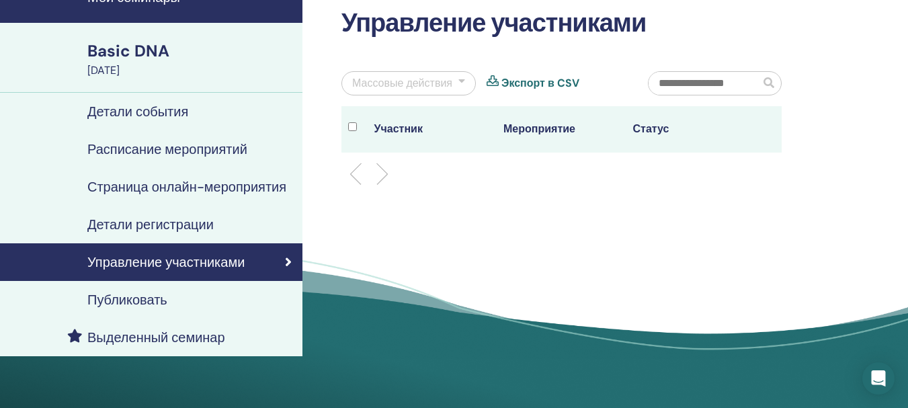
click at [134, 107] on h4 "Детали события" at bounding box center [137, 111] width 101 height 16
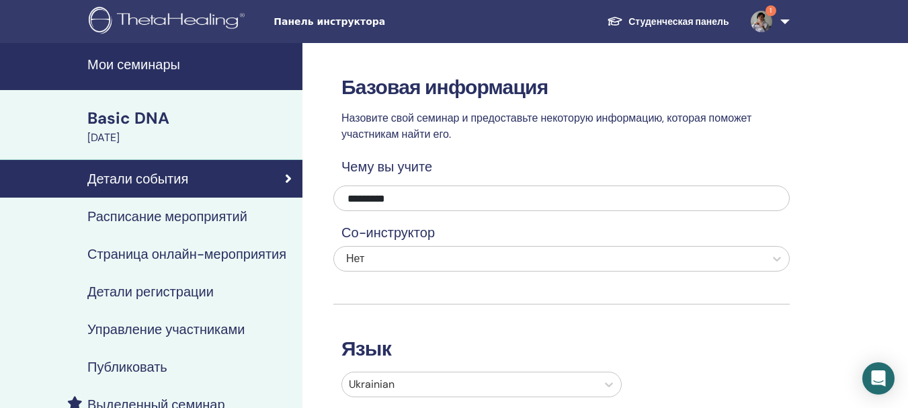
click at [117, 116] on div "Basic DNA" at bounding box center [190, 118] width 207 height 23
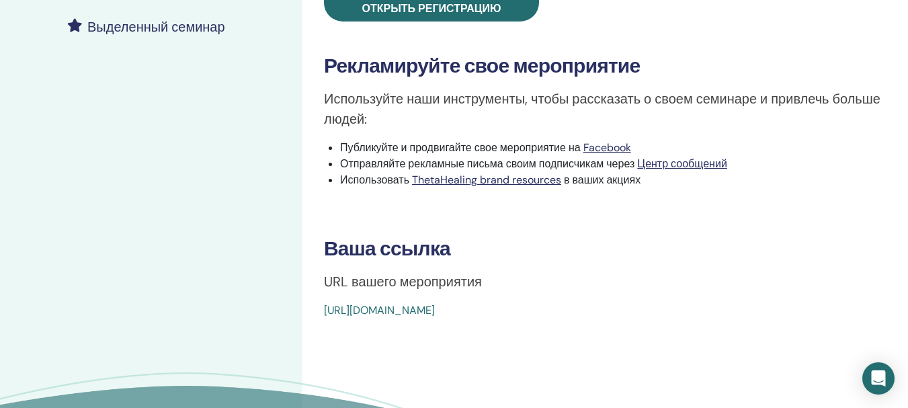
scroll to position [538, 0]
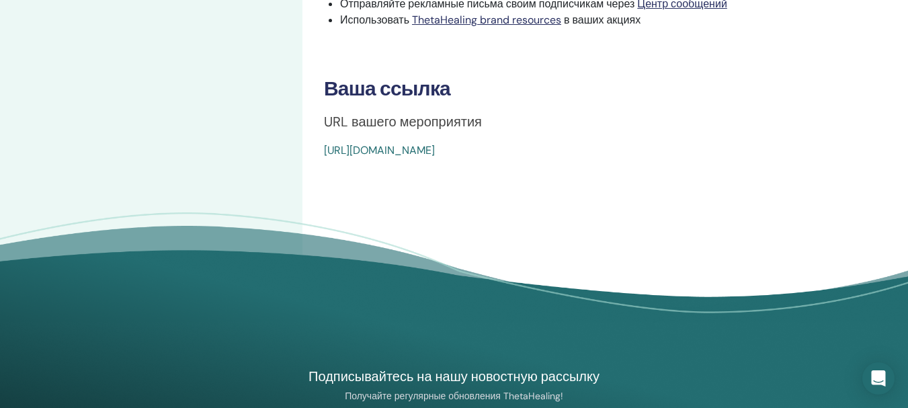
drag, startPoint x: 650, startPoint y: 149, endPoint x: 281, endPoint y: 157, distance: 369.6
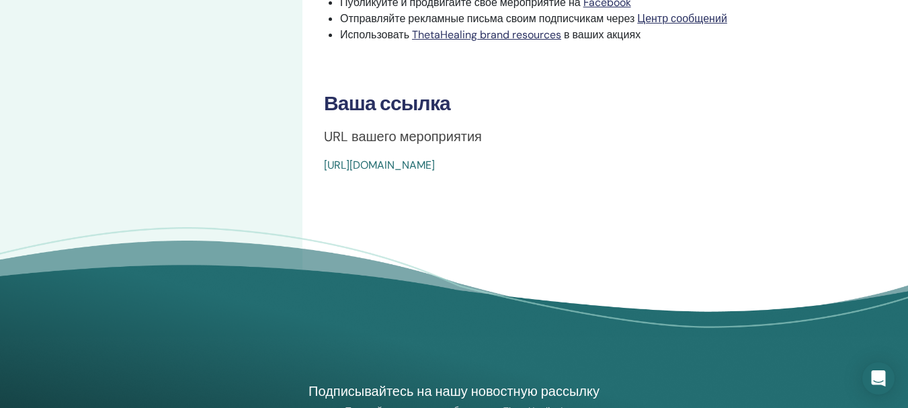
drag, startPoint x: 617, startPoint y: 164, endPoint x: 307, endPoint y: 168, distance: 309.8
copy link "[URL][DOMAIN_NAME]"
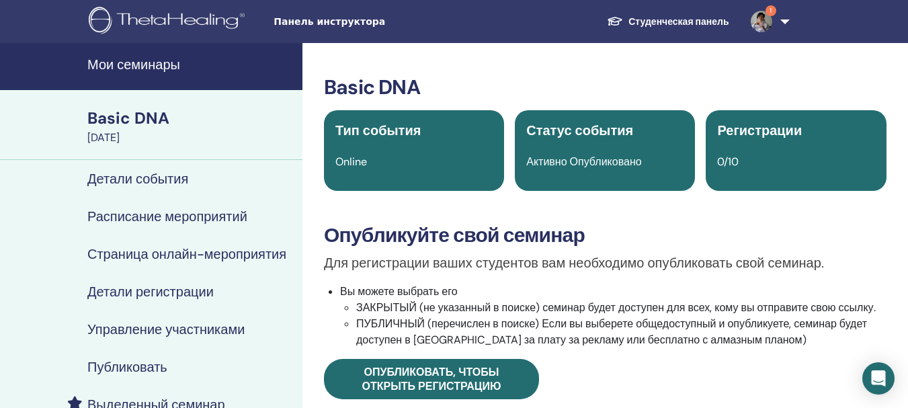
click at [768, 17] on img at bounding box center [762, 22] width 22 height 22
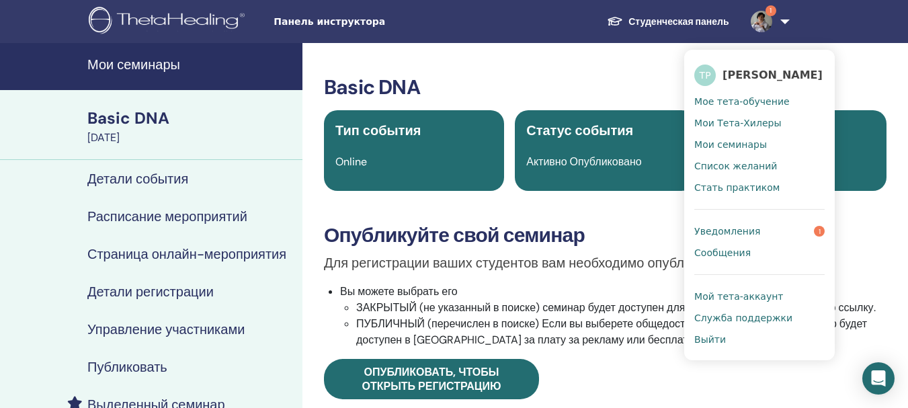
click at [736, 226] on span "Уведомления" at bounding box center [727, 231] width 66 height 12
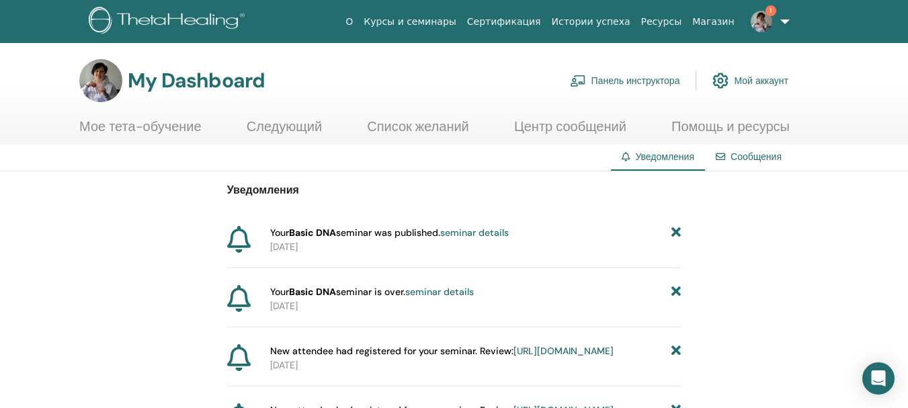
click at [165, 17] on img at bounding box center [169, 22] width 161 height 30
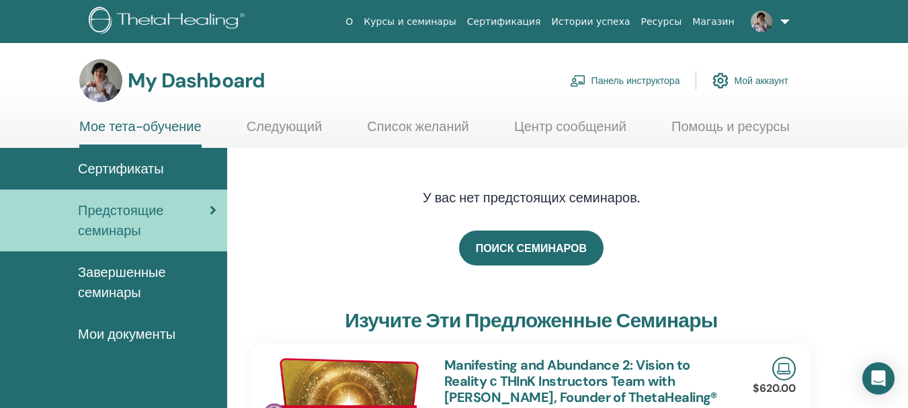
click at [617, 79] on link "Панель инструктора" at bounding box center [625, 81] width 110 height 30
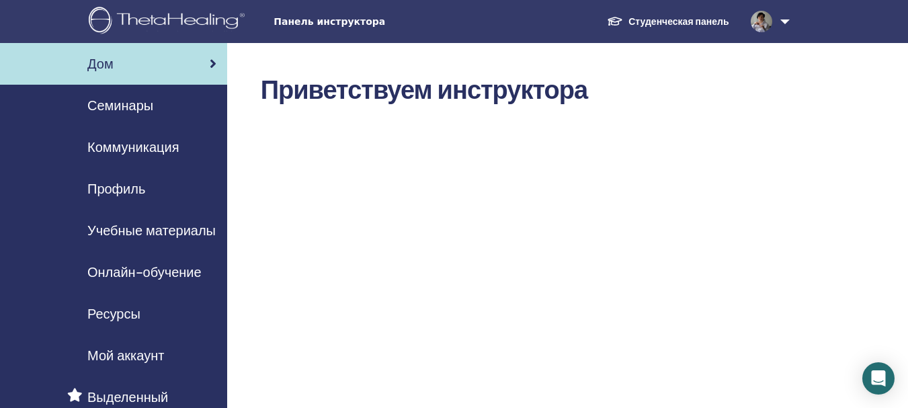
click at [119, 103] on span "Семинары" at bounding box center [120, 105] width 66 height 20
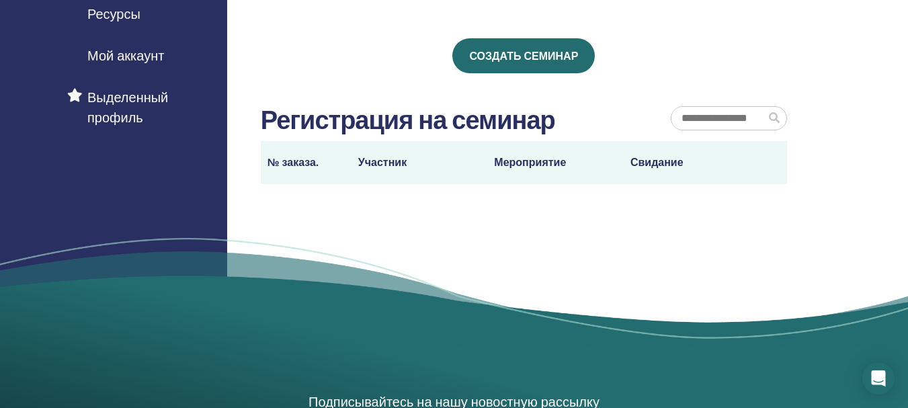
scroll to position [134, 0]
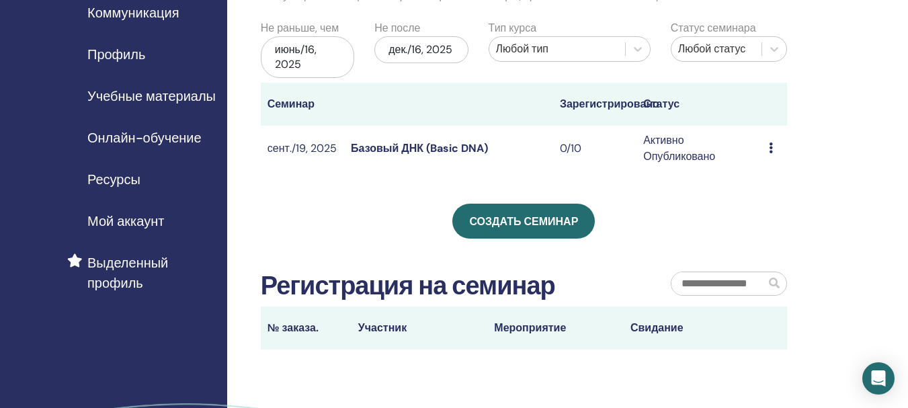
click at [362, 288] on h2 "Регистрация на семинар" at bounding box center [408, 286] width 294 height 31
click at [422, 146] on link "Базовый ДНК (Basic DNA)" at bounding box center [419, 148] width 137 height 14
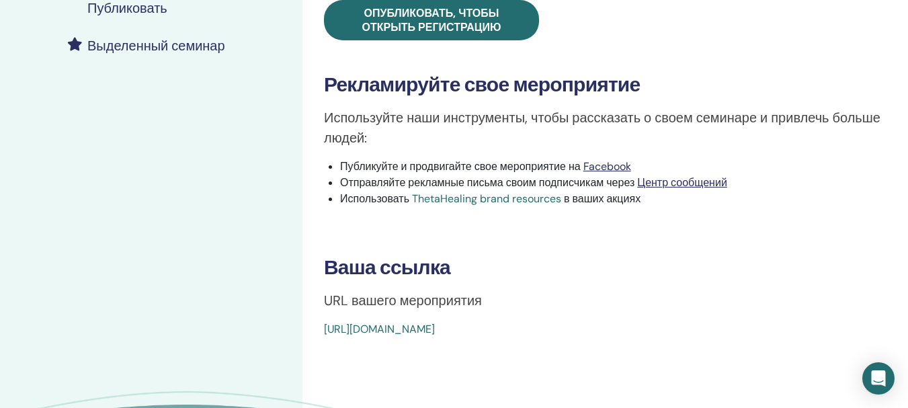
scroll to position [470, 0]
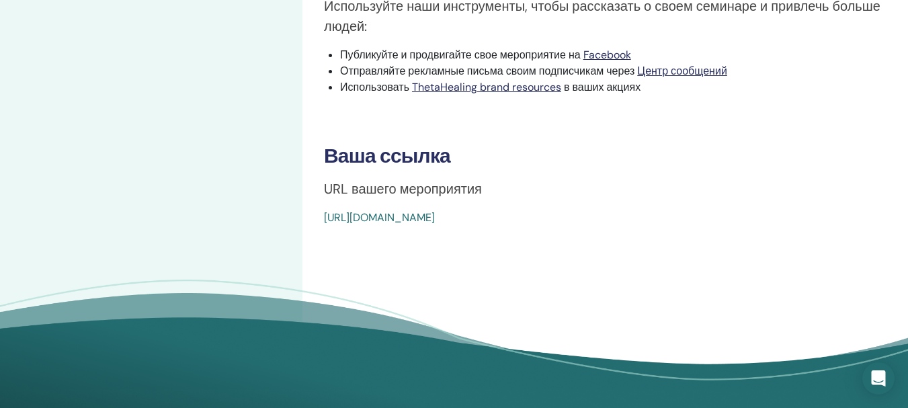
click at [435, 216] on link "[URL][DOMAIN_NAME]" at bounding box center [379, 217] width 111 height 14
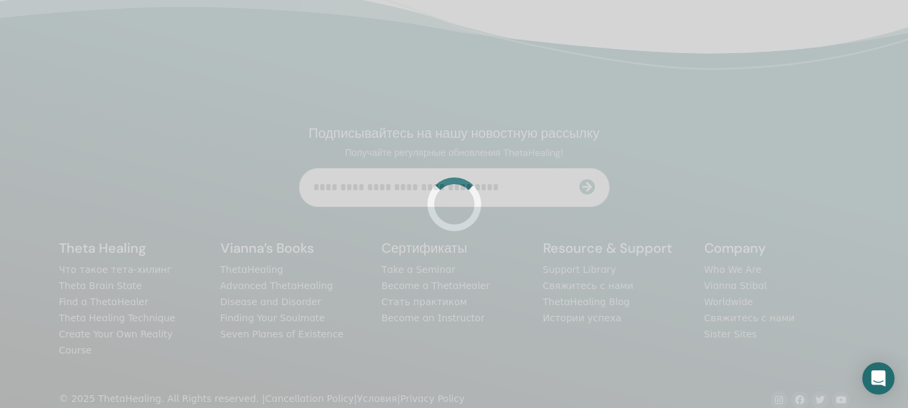
scroll to position [320, 0]
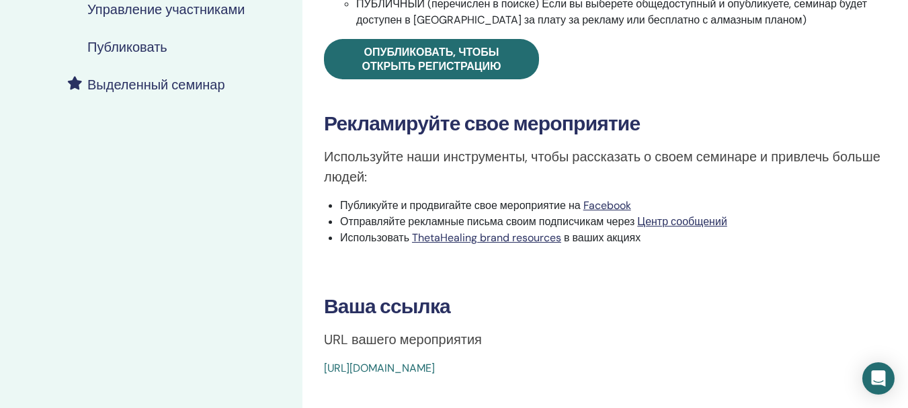
drag, startPoint x: 632, startPoint y: 368, endPoint x: 301, endPoint y: 392, distance: 331.5
click at [302, 392] on div "Мои семинары Basic DNA [DATE] Детали события Расписание мероприятий Страница он…" at bounding box center [454, 143] width 908 height 841
click at [753, 335] on p "URL вашего мероприятия" at bounding box center [605, 339] width 562 height 20
click at [736, 337] on p "URL вашего мероприятия" at bounding box center [605, 339] width 562 height 20
drag, startPoint x: 636, startPoint y: 370, endPoint x: 321, endPoint y: 377, distance: 315.2
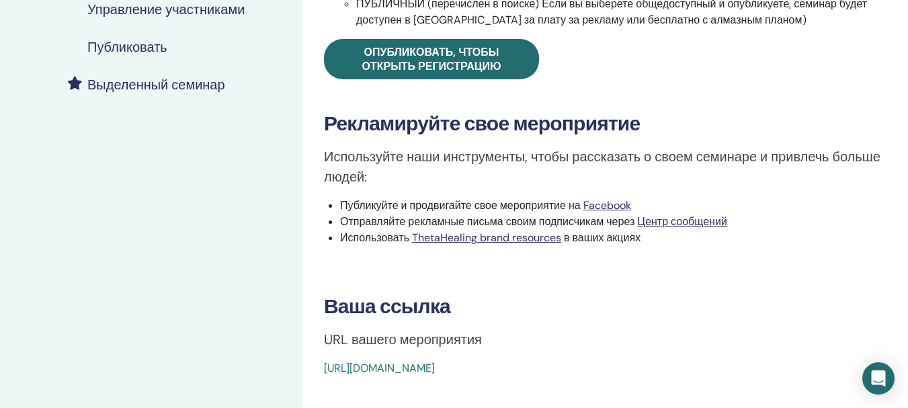
click at [321, 377] on div "Basic DNA Тип события Online Статус события Активно Опубликовано Регистрации 0/…" at bounding box center [604, 143] width 605 height 841
copy link "[URL][DOMAIN_NAME]"
